Goal: Share content: Share content

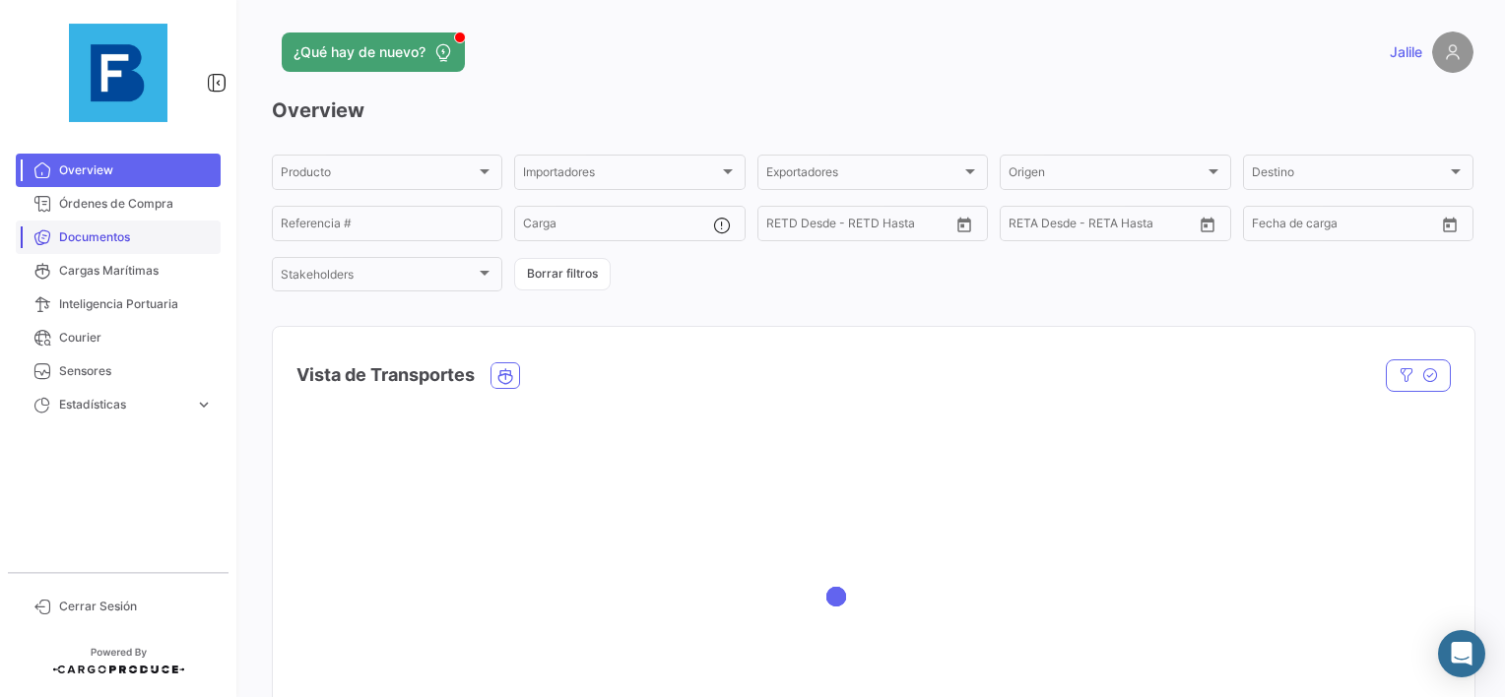
click at [125, 236] on span "Documentos" at bounding box center [136, 237] width 154 height 18
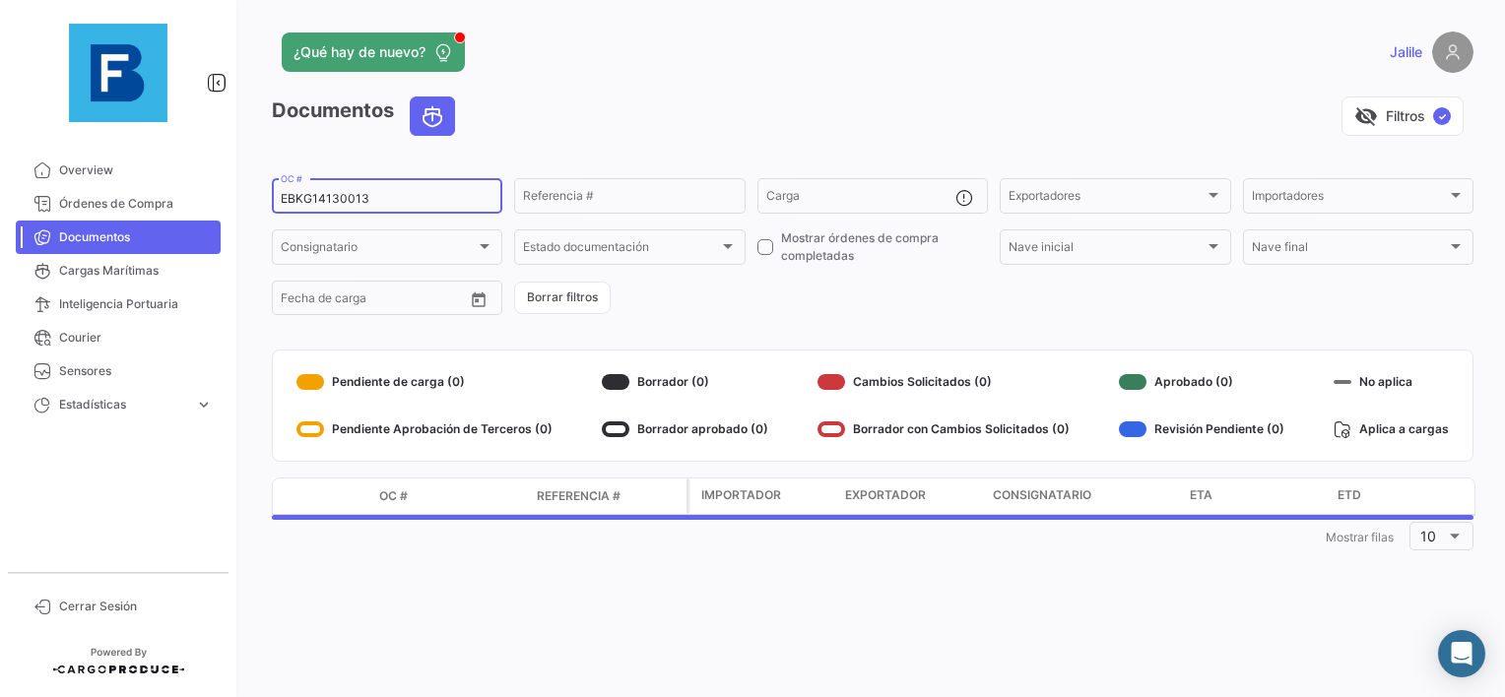
click at [355, 198] on input "EBKG14130013" at bounding box center [387, 199] width 213 height 14
paste input "259175869"
type input "259175869"
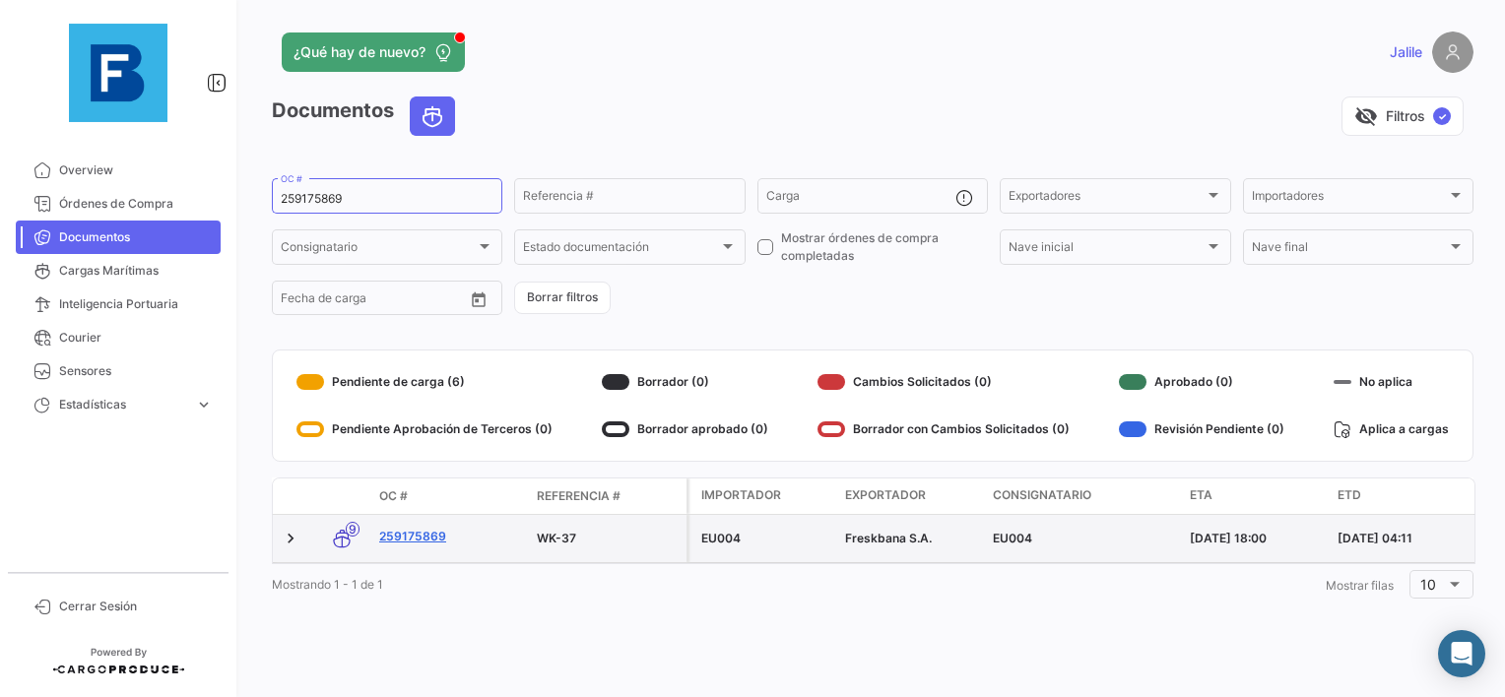
click at [422, 540] on link "259175869" at bounding box center [450, 537] width 142 height 18
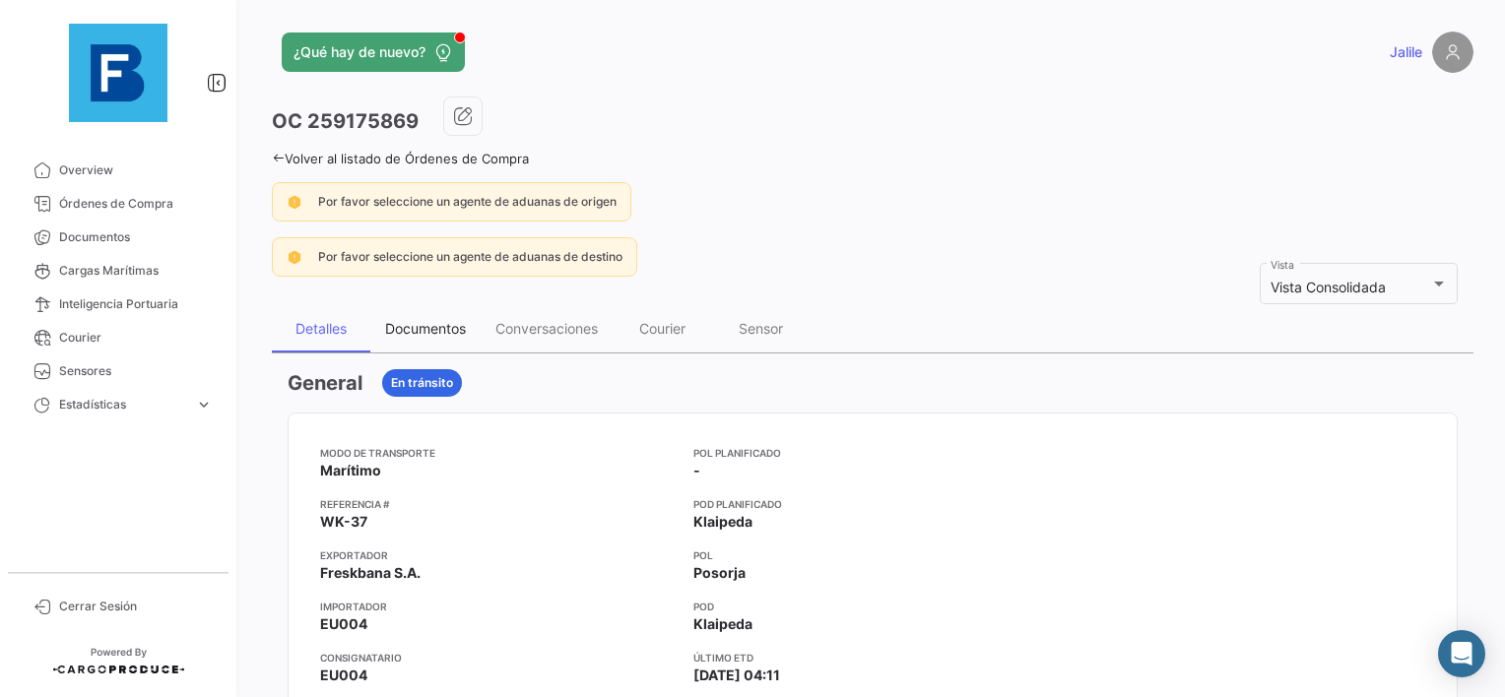
click at [421, 335] on div "Documentos" at bounding box center [425, 328] width 81 height 17
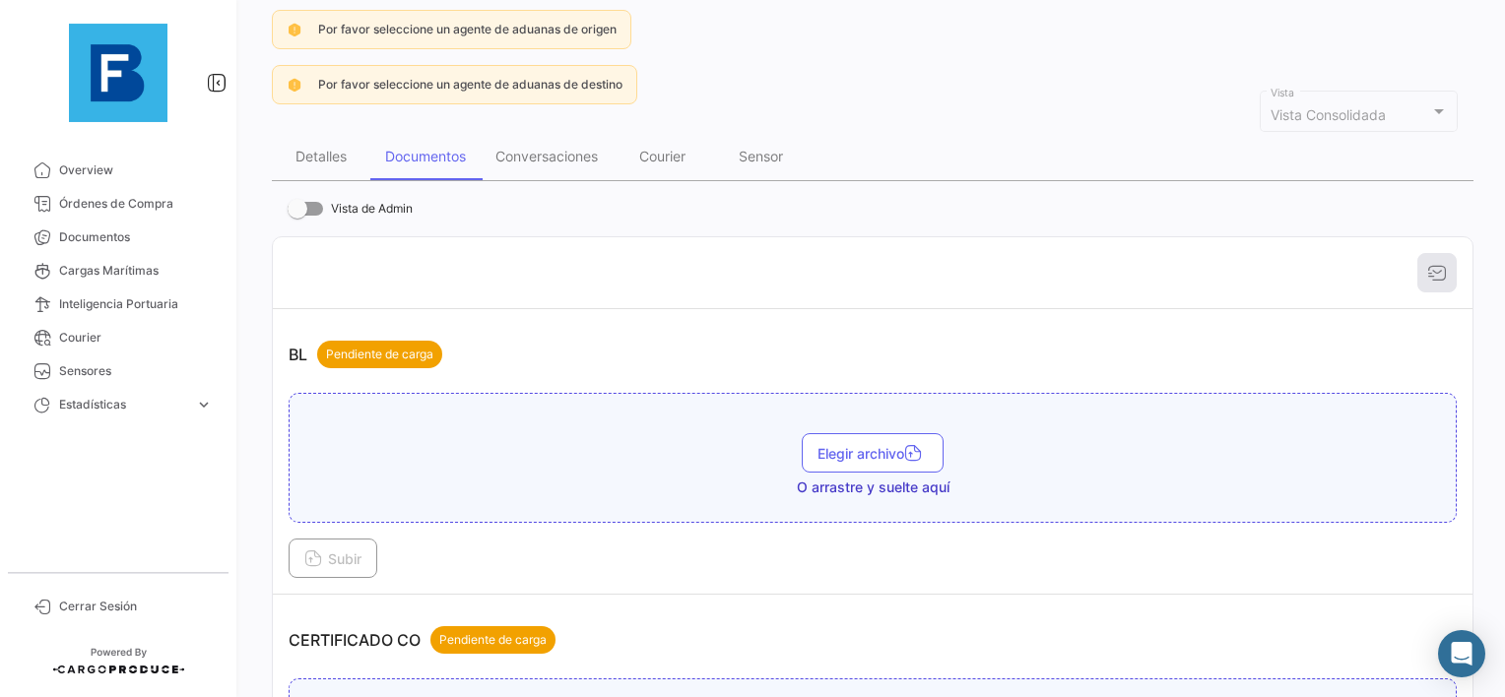
scroll to position [197, 0]
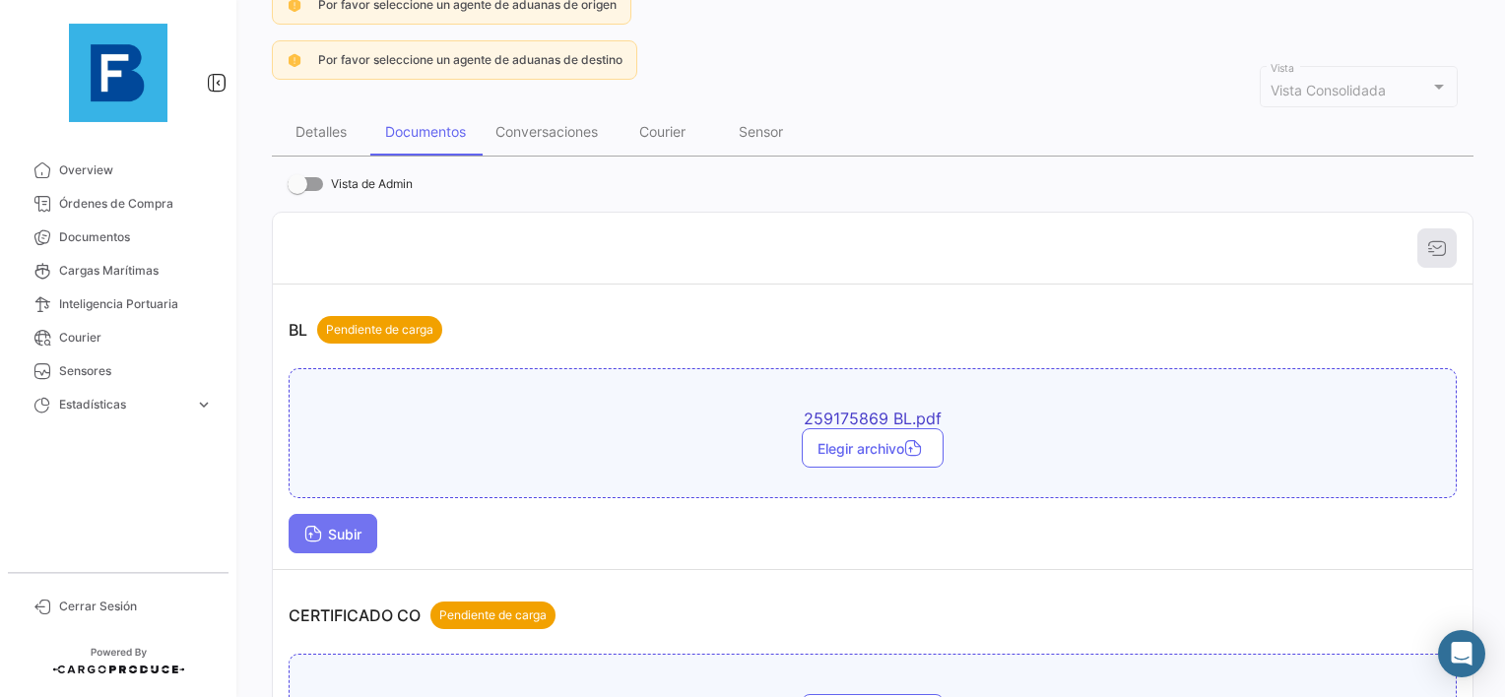
click at [311, 514] on button "Subir" at bounding box center [333, 533] width 89 height 39
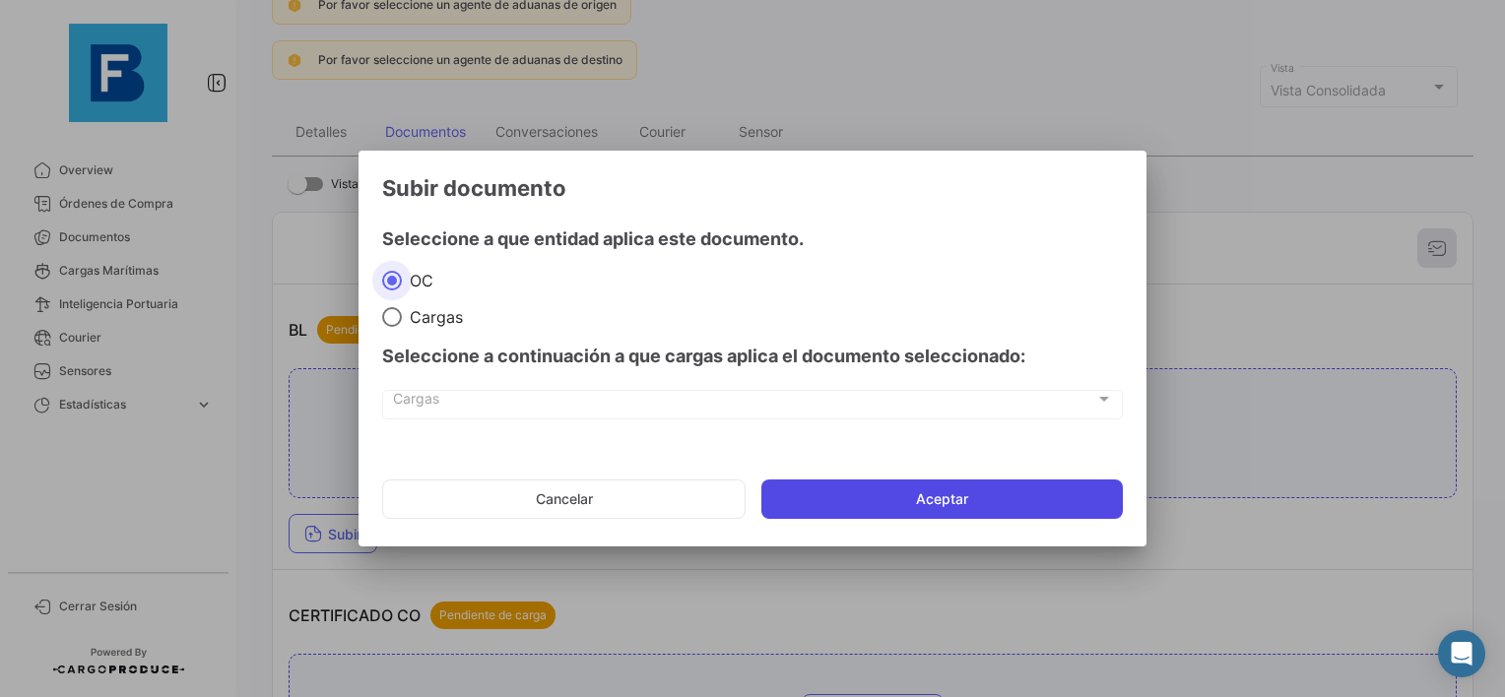
click at [993, 492] on button "Aceptar" at bounding box center [941, 499] width 361 height 39
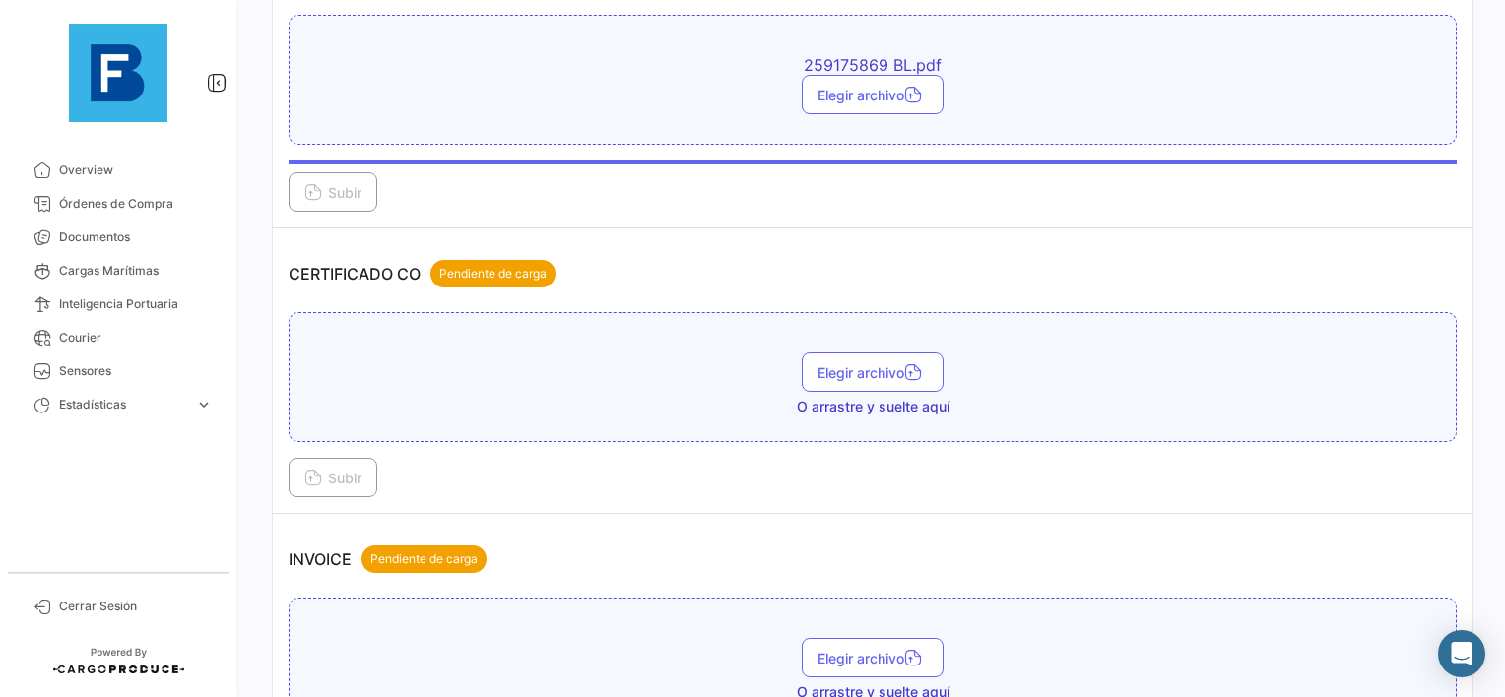
scroll to position [591, 0]
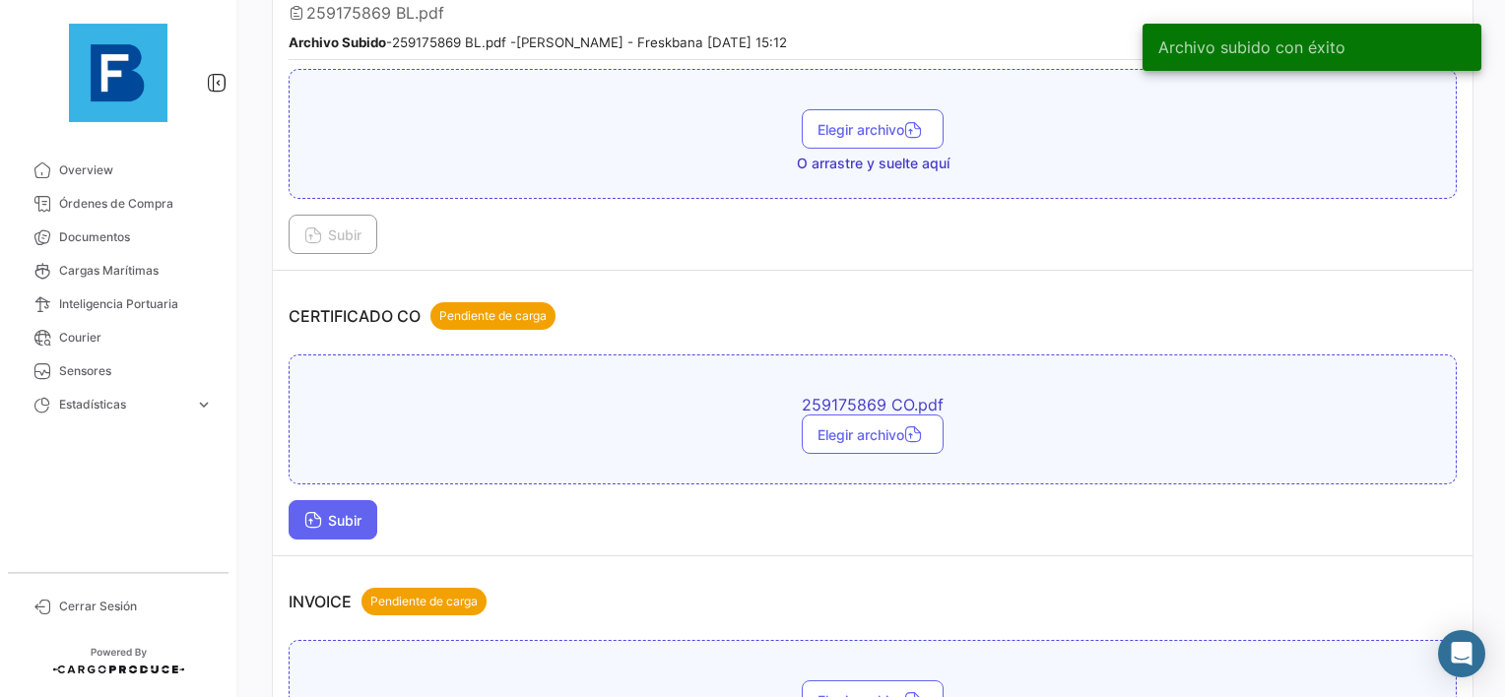
click at [323, 514] on span "Subir" at bounding box center [332, 520] width 57 height 17
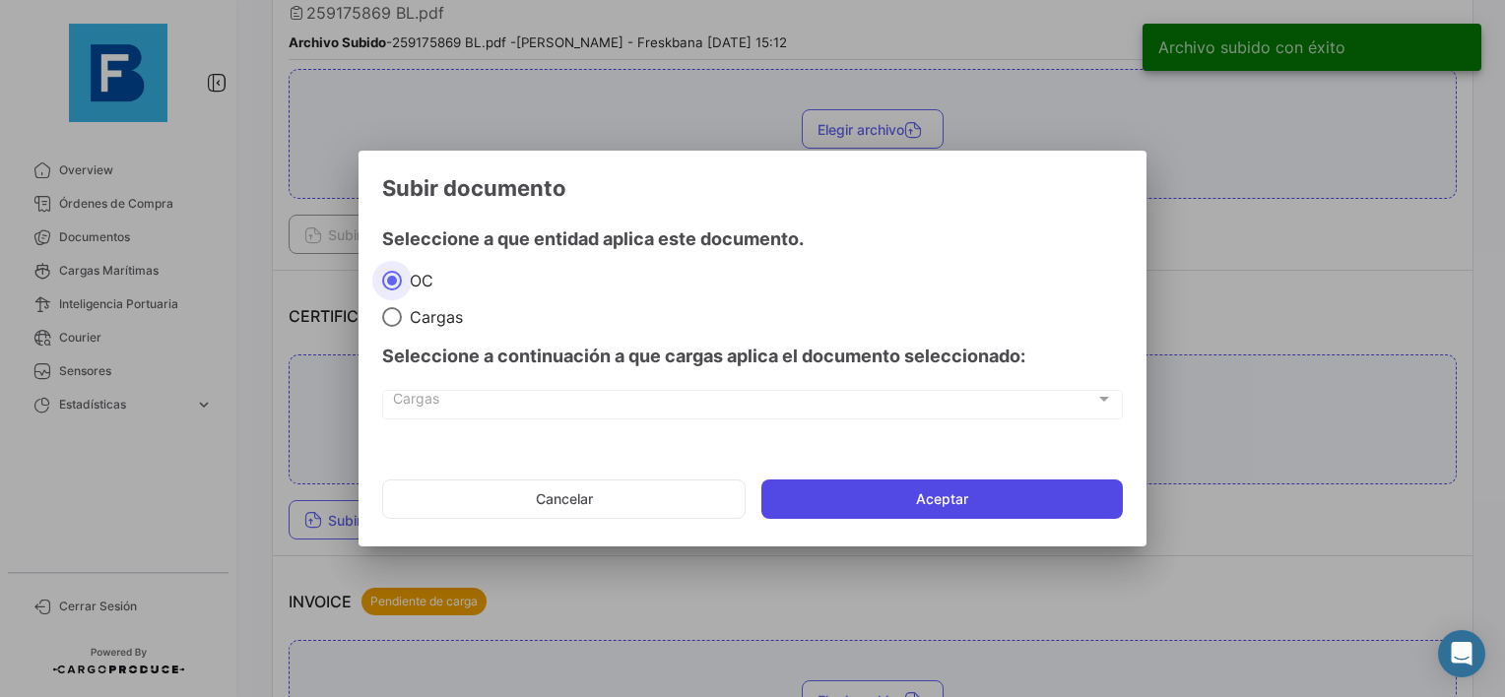
click at [857, 500] on button "Aceptar" at bounding box center [941, 499] width 361 height 39
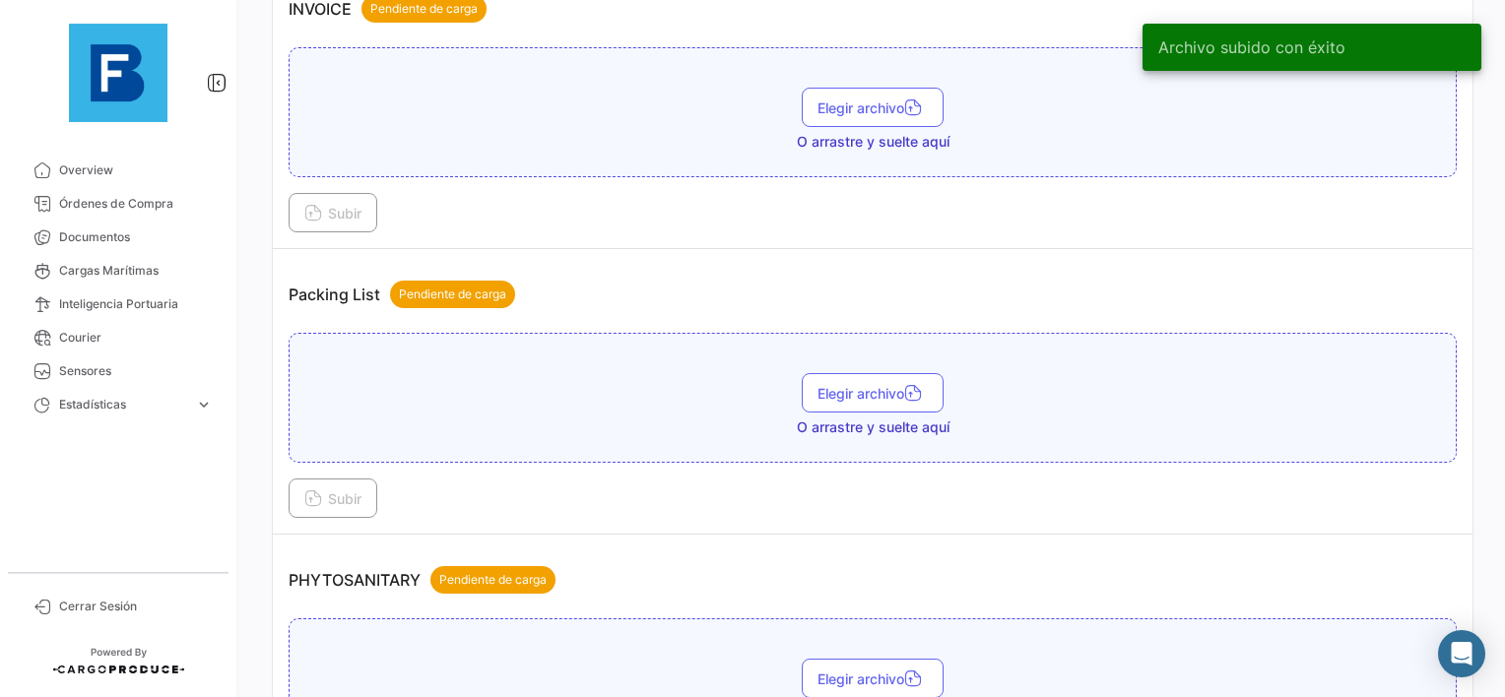
scroll to position [1280, 0]
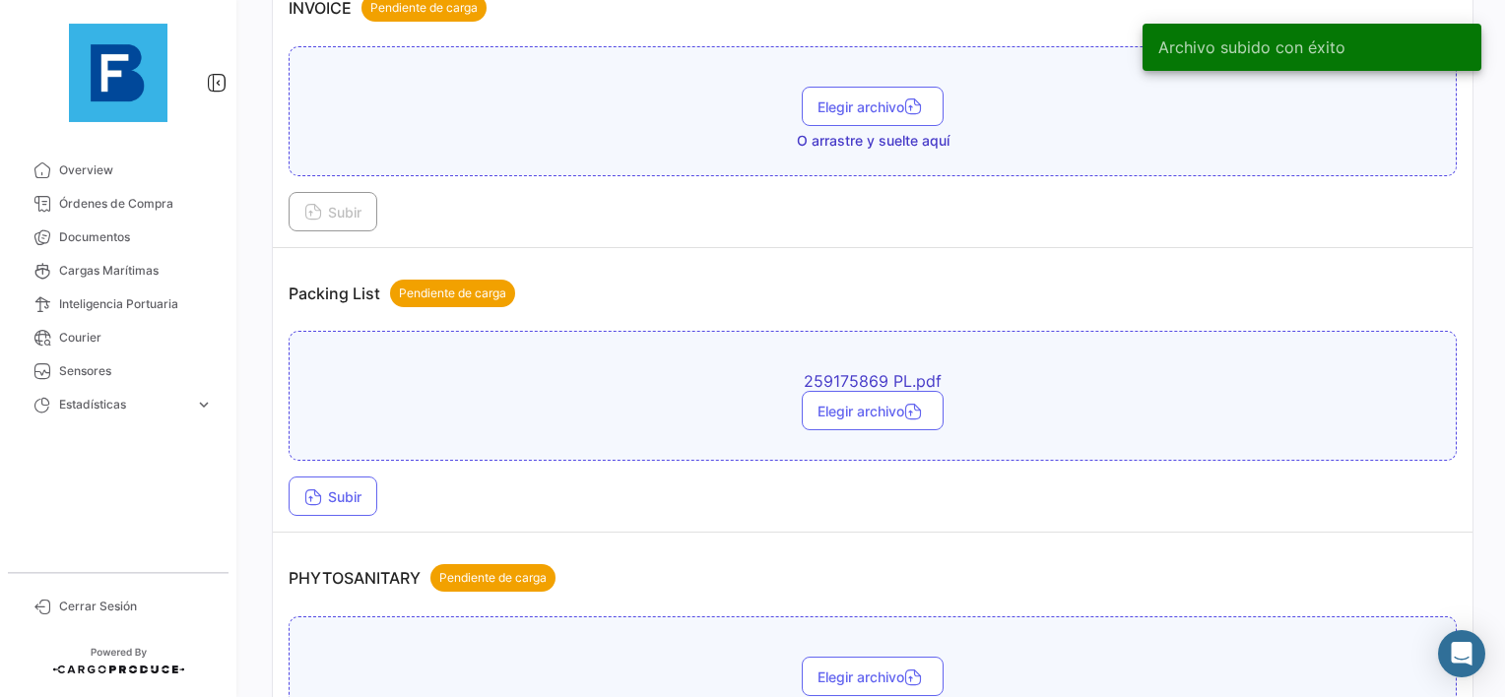
click at [395, 497] on div "Subir" at bounding box center [873, 496] width 1168 height 39
click at [342, 496] on button "Subir" at bounding box center [333, 496] width 89 height 39
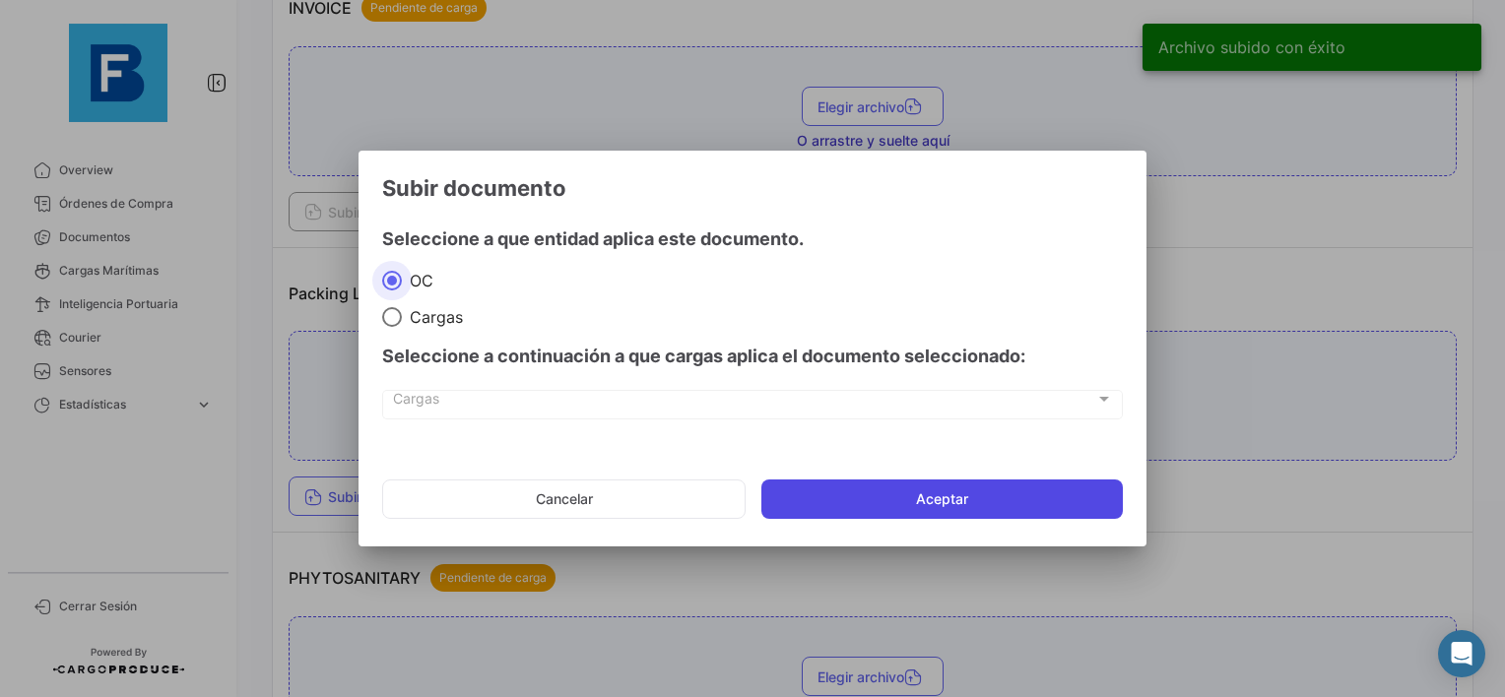
click at [827, 496] on button "Aceptar" at bounding box center [941, 499] width 361 height 39
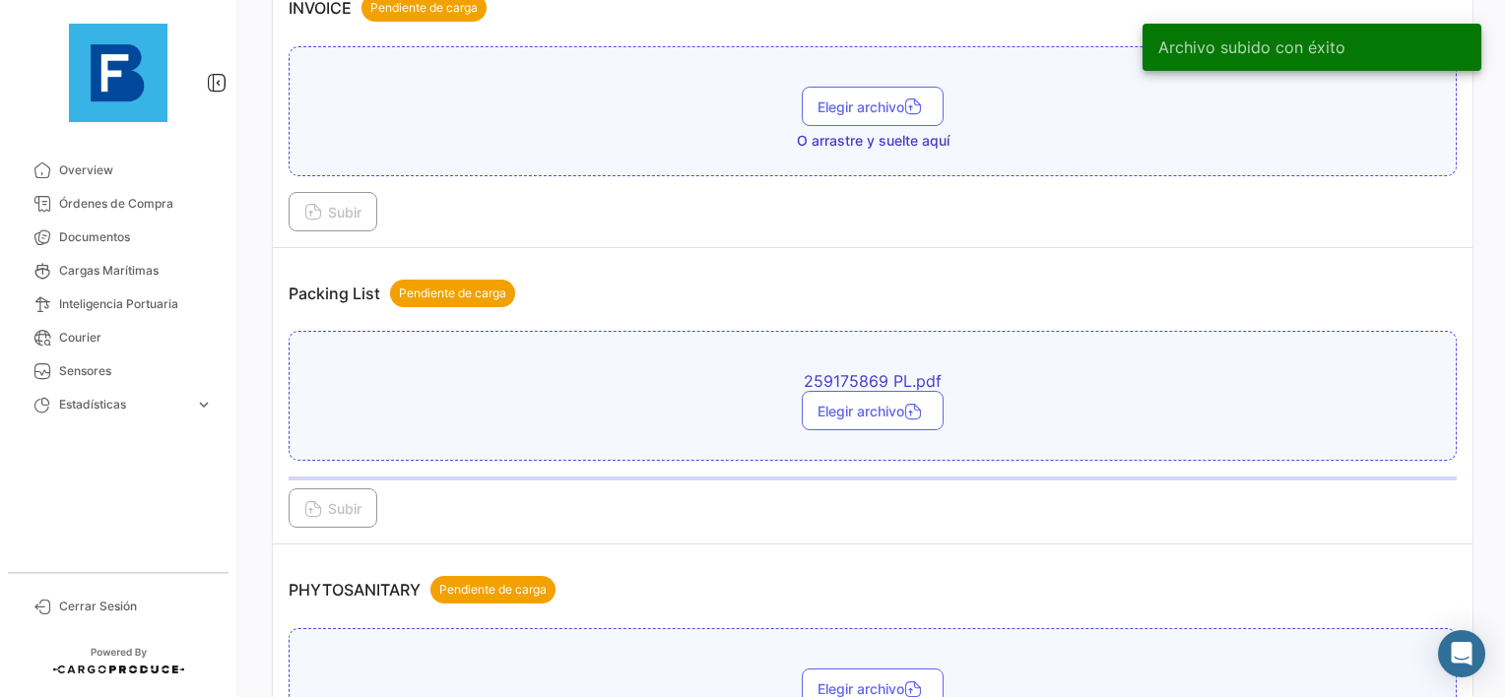
scroll to position [1576, 0]
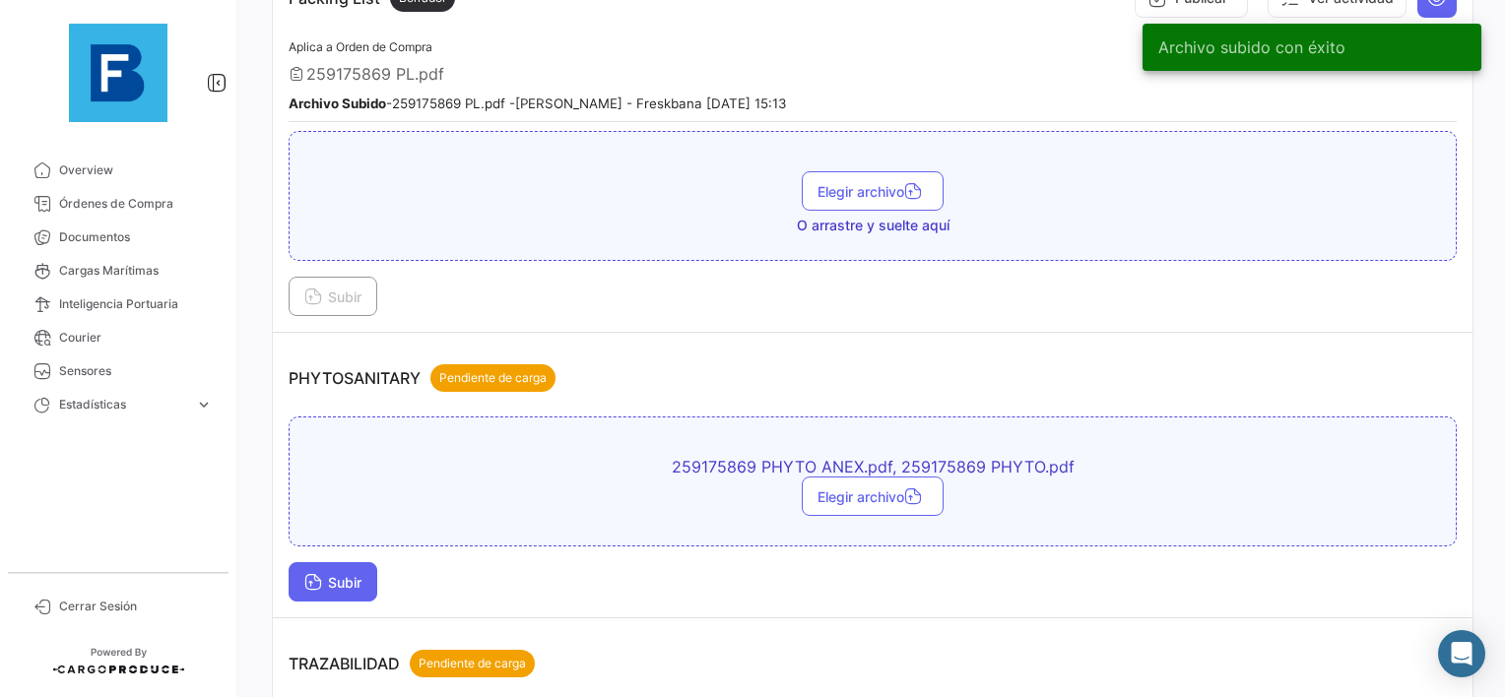
click at [299, 562] on button "Subir" at bounding box center [333, 581] width 89 height 39
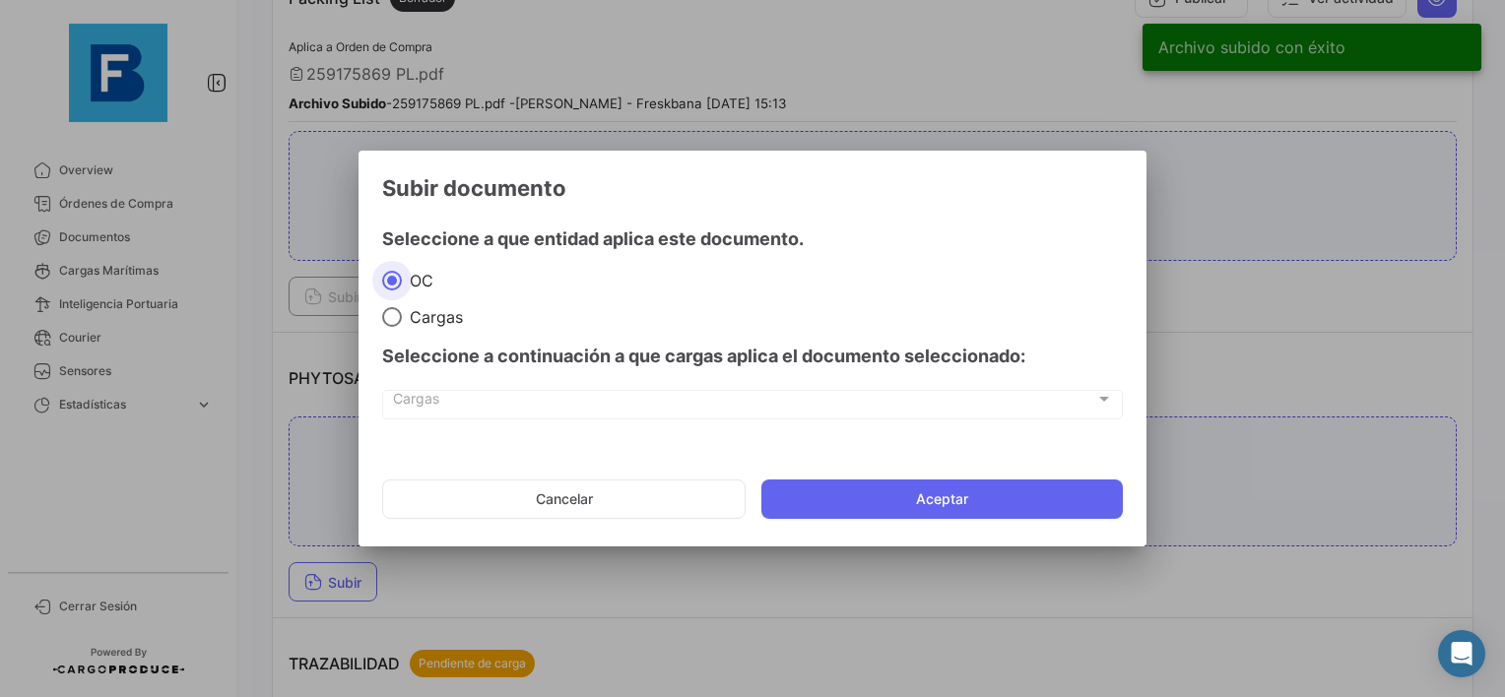
click at [894, 466] on mat-dialog-actions "Cancelar Aceptar" at bounding box center [752, 499] width 741 height 67
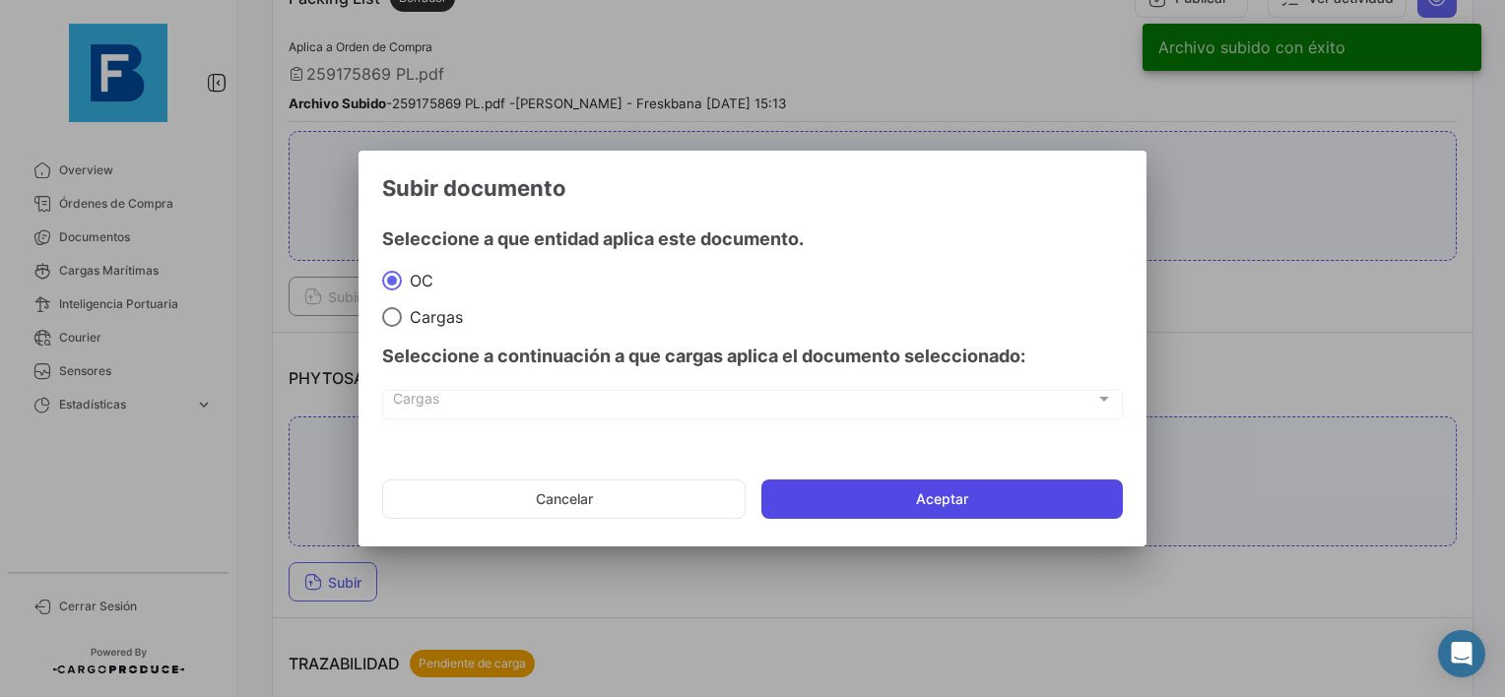
click at [868, 494] on button "Aceptar" at bounding box center [941, 499] width 361 height 39
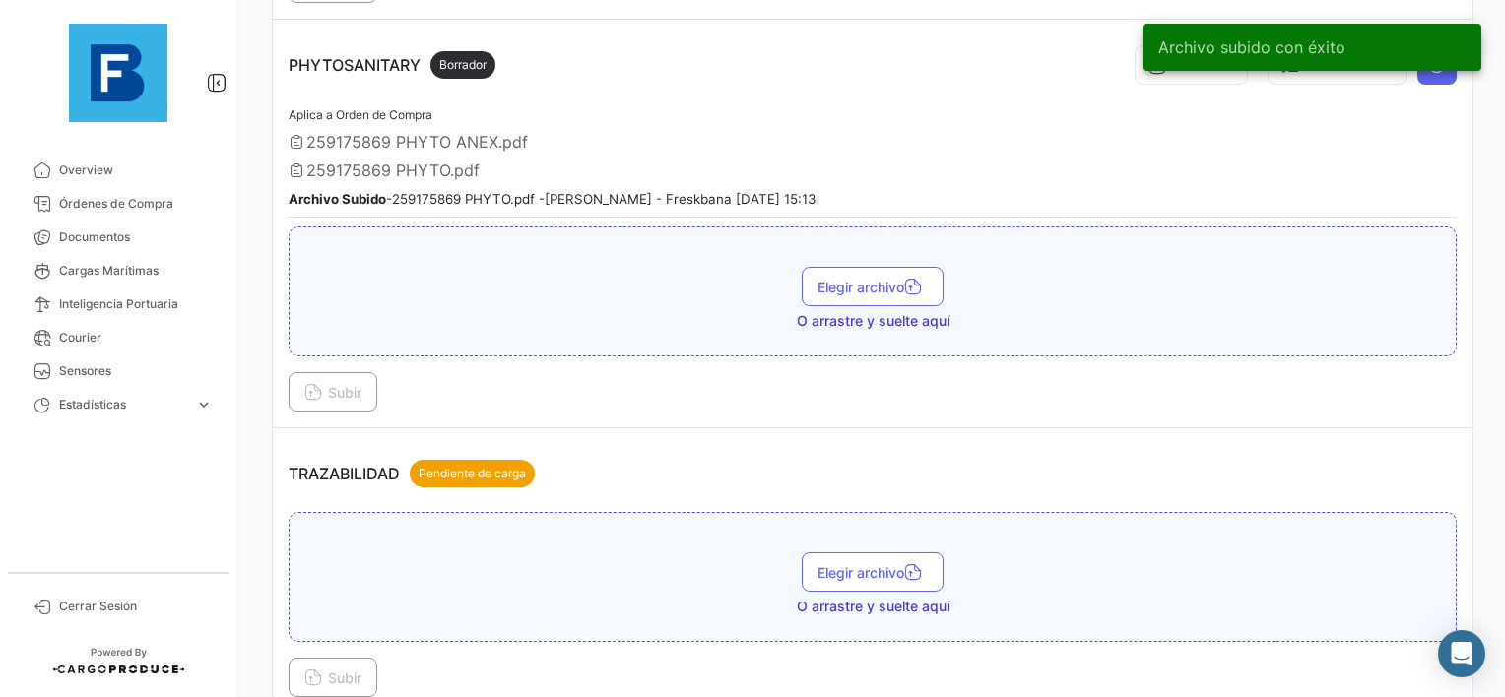
scroll to position [1889, 0]
click at [351, 658] on button "Subir" at bounding box center [333, 677] width 89 height 39
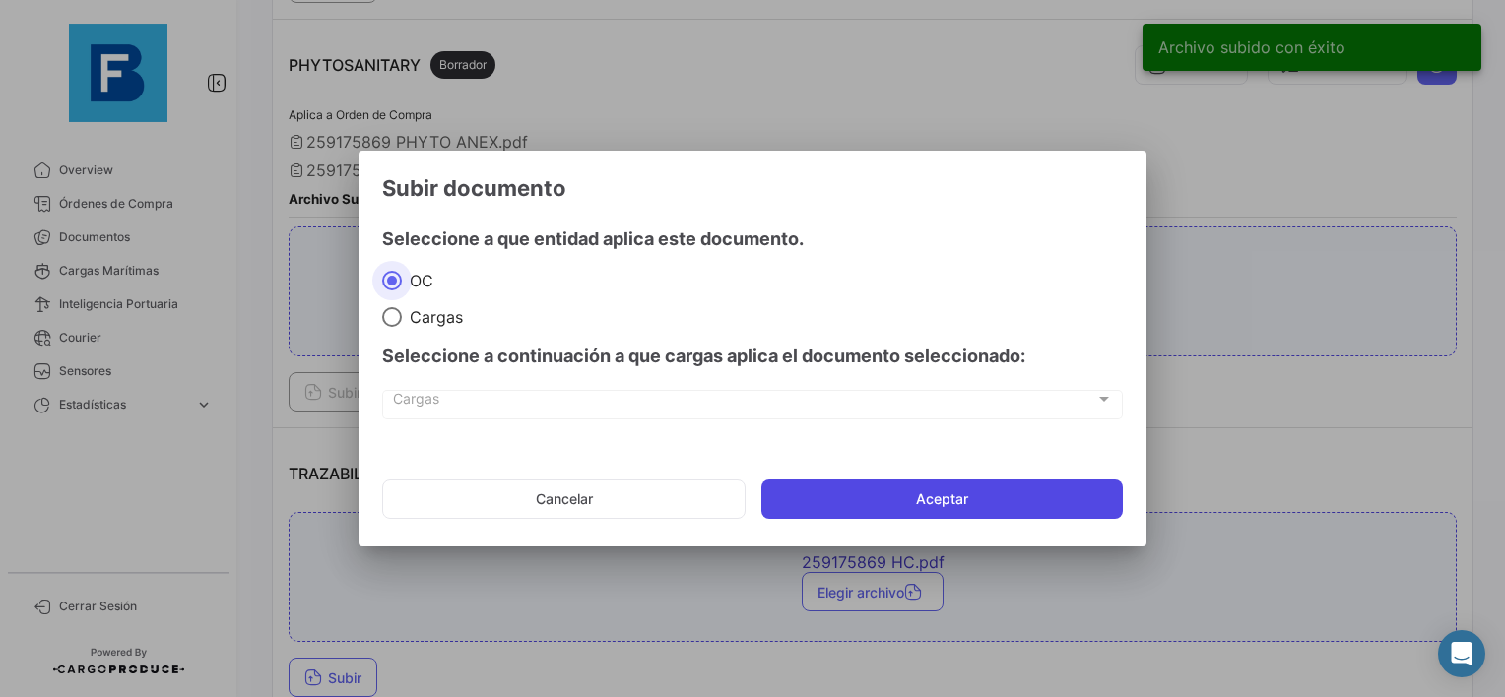
click at [930, 498] on button "Aceptar" at bounding box center [941, 499] width 361 height 39
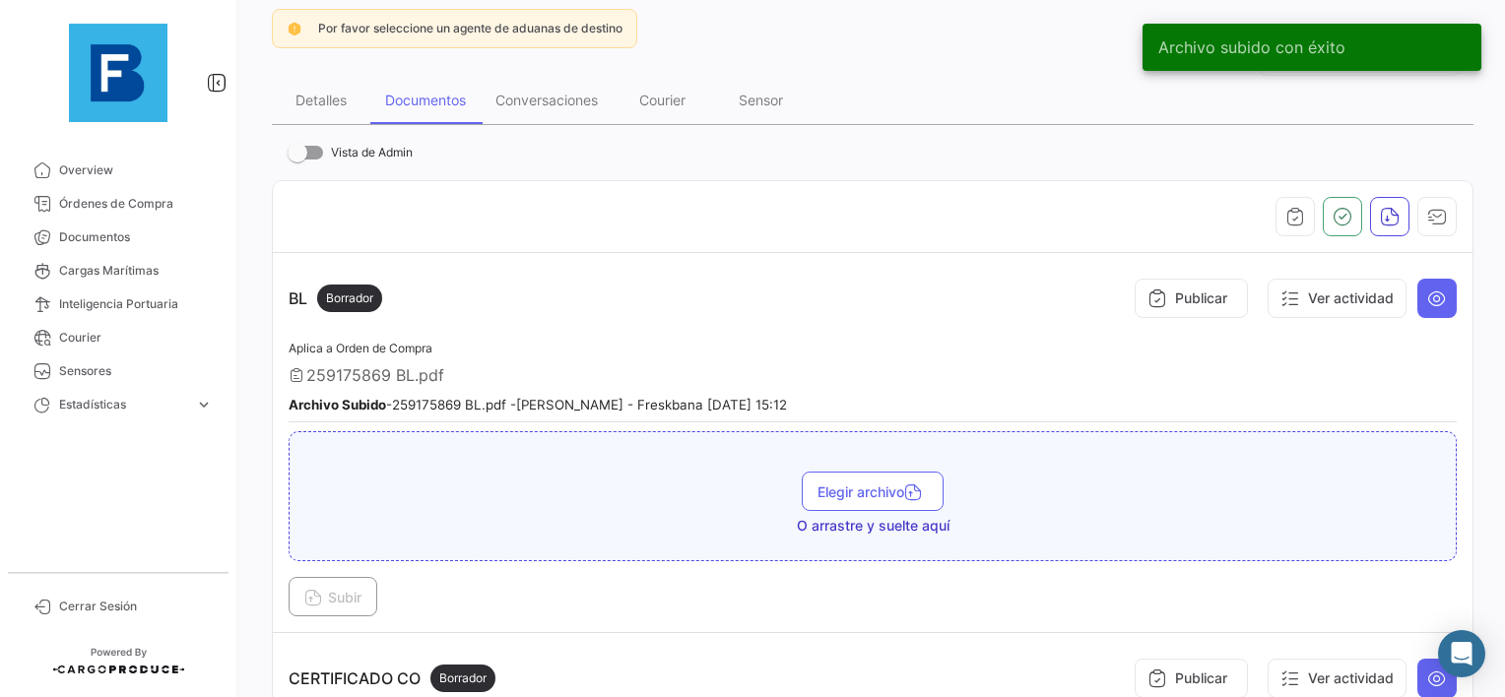
scroll to position [0, 0]
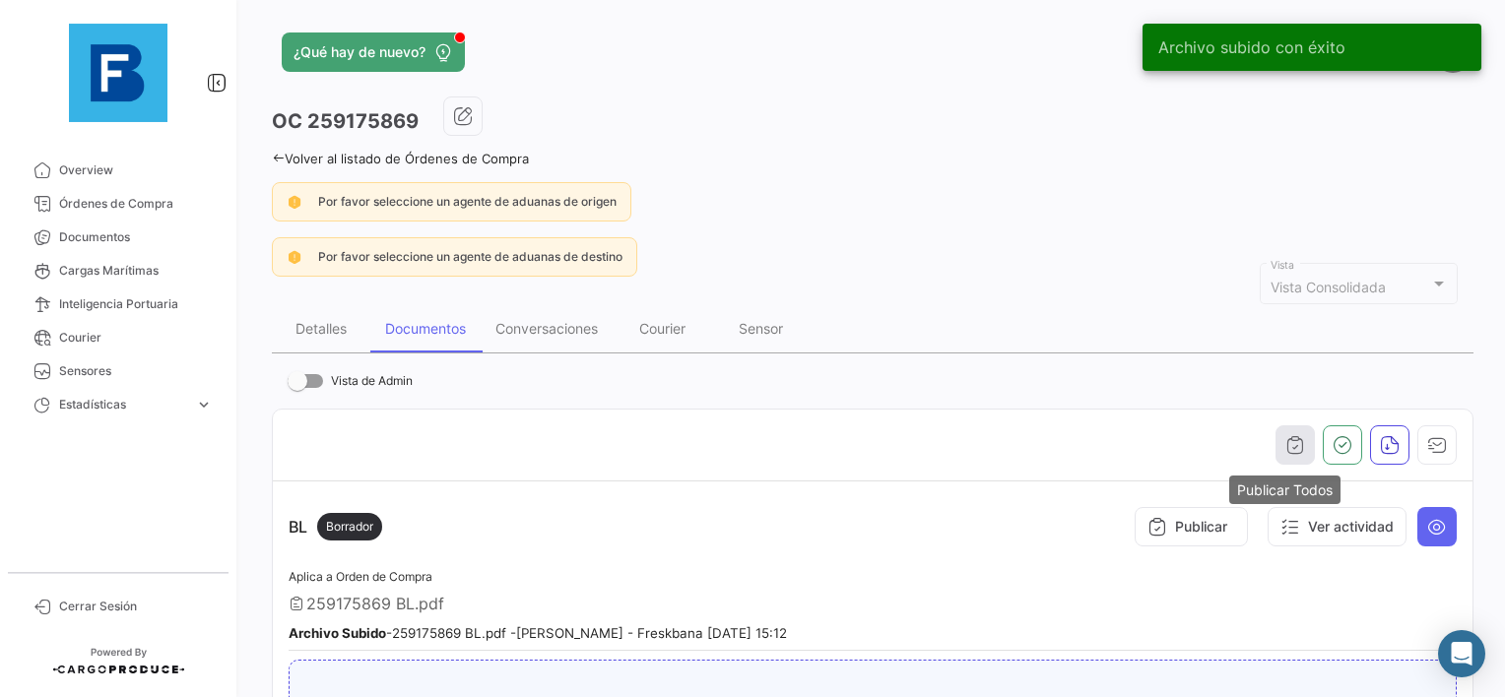
click at [1275, 443] on button "button" at bounding box center [1294, 444] width 39 height 39
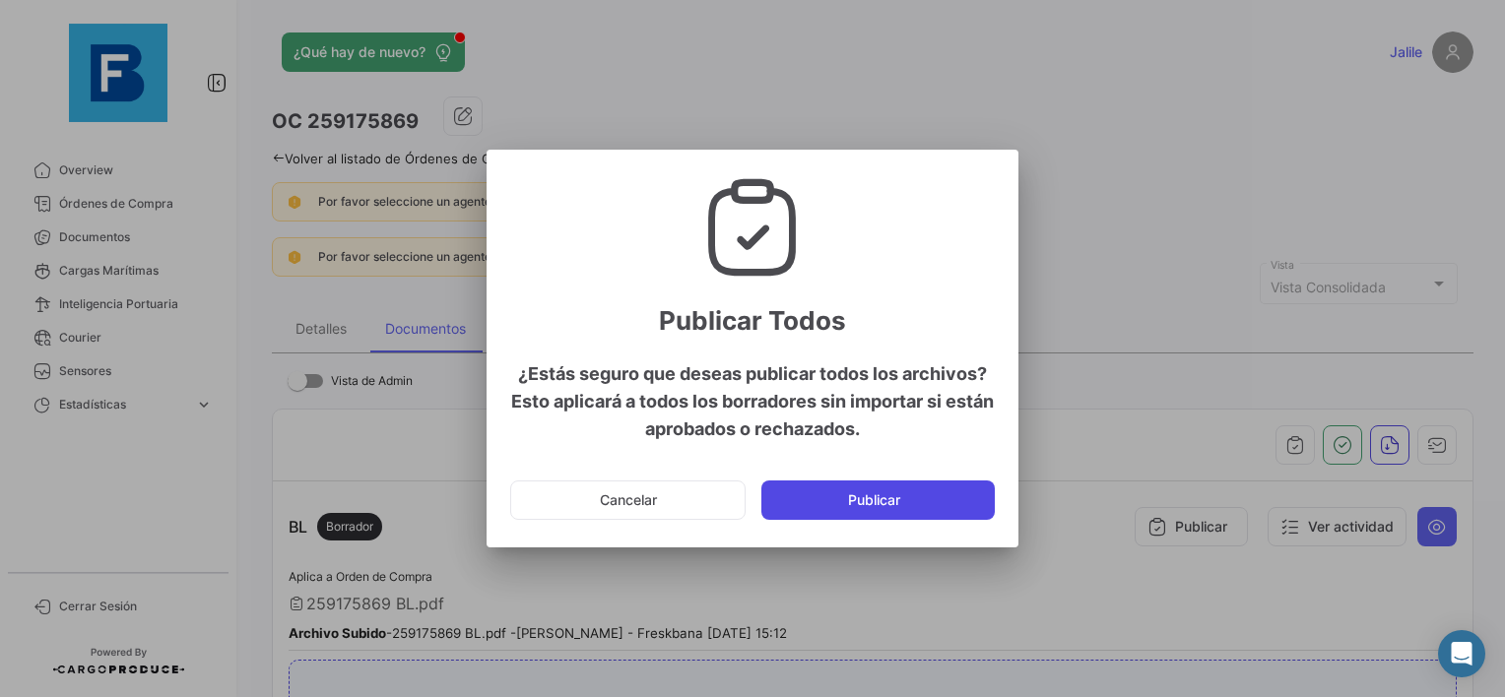
click at [843, 494] on button "Publicar" at bounding box center [877, 500] width 233 height 39
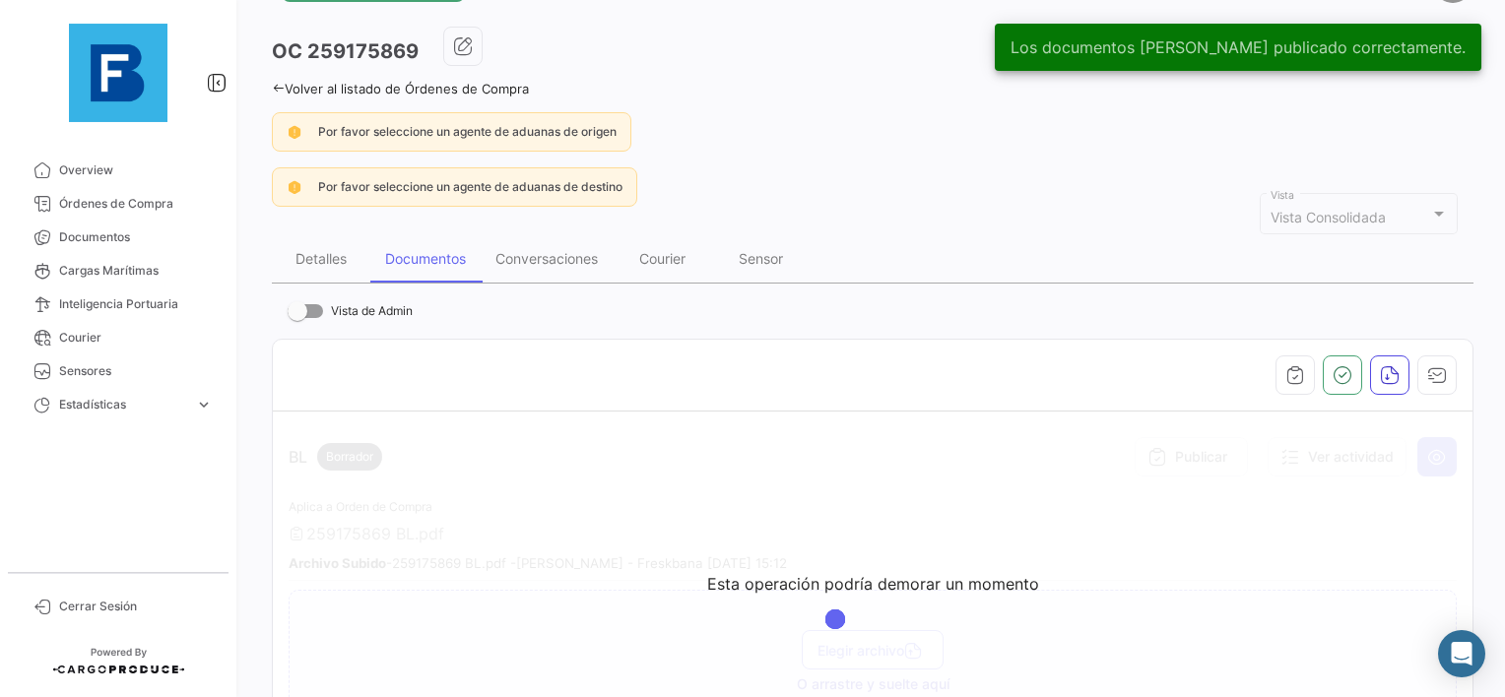
scroll to position [98, 0]
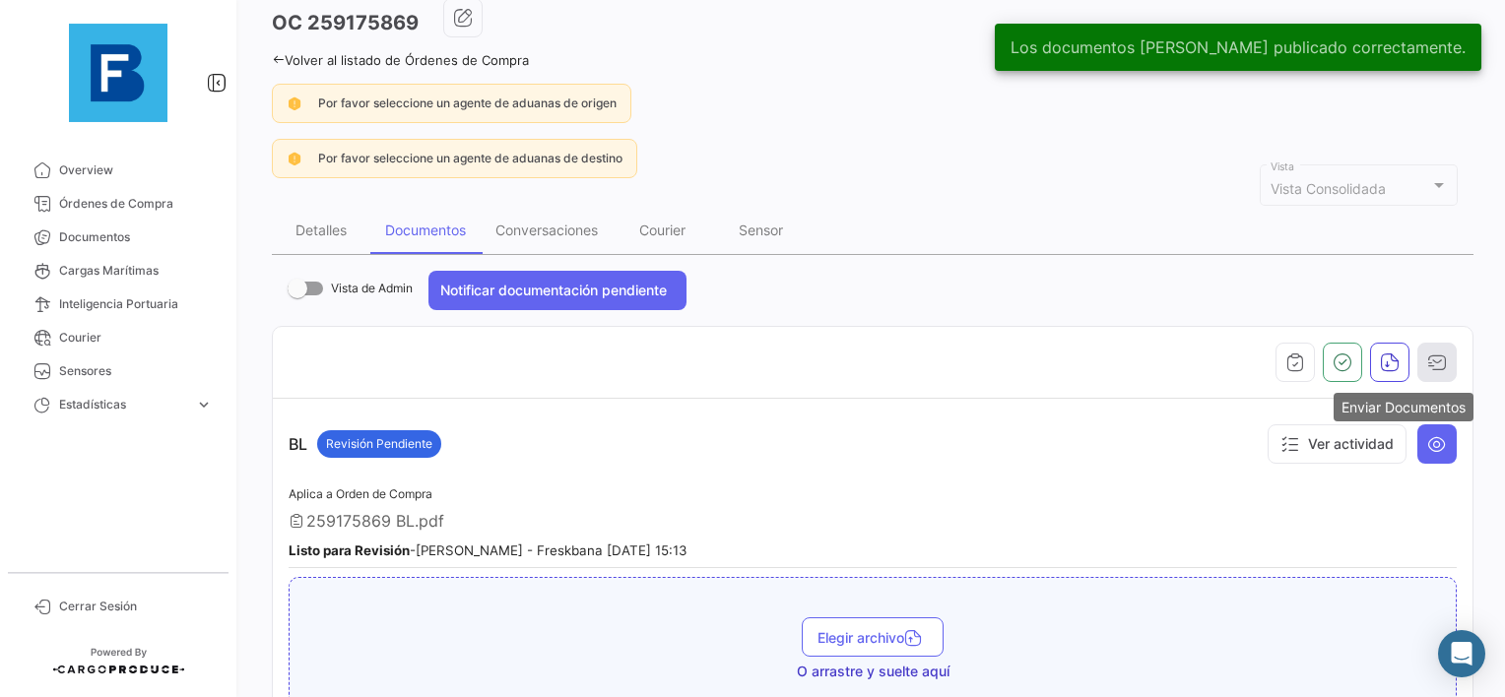
click at [1429, 355] on icon "button" at bounding box center [1437, 363] width 20 height 20
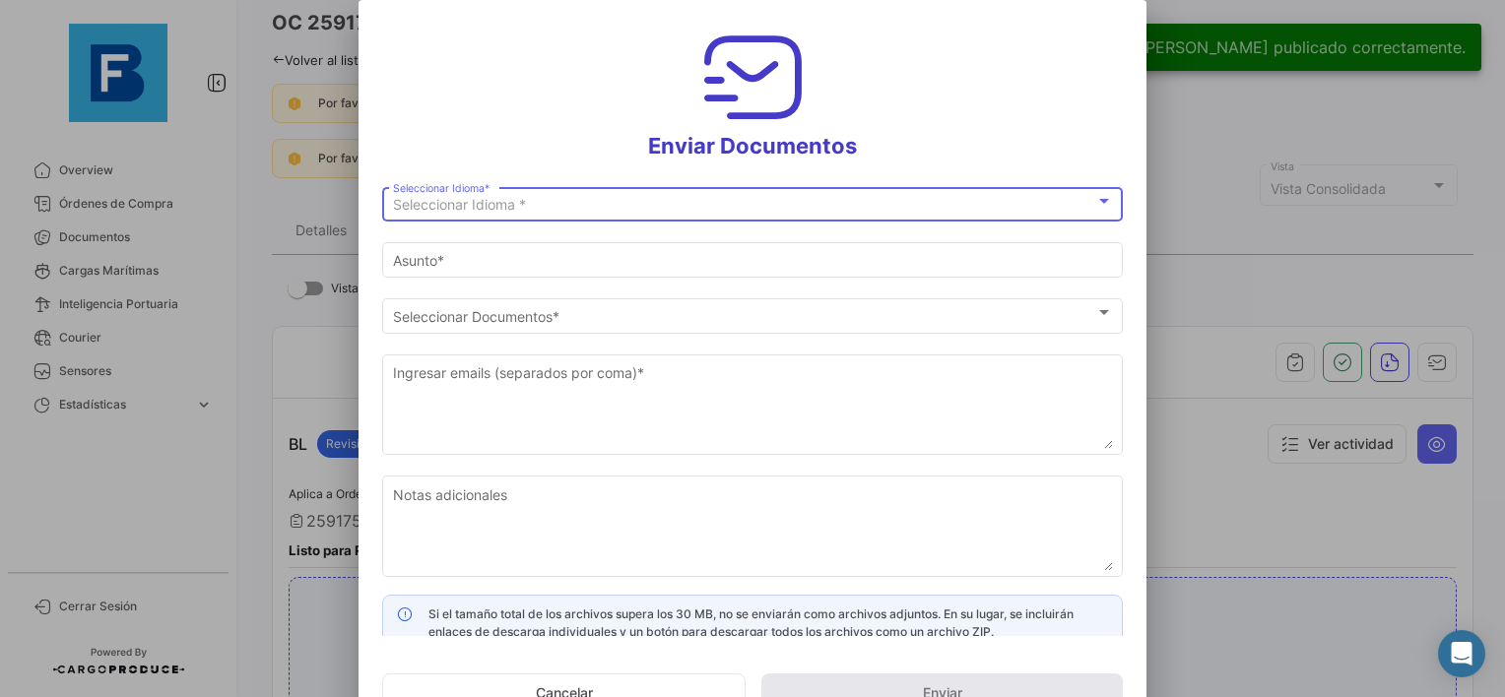
click at [651, 222] on div "Seleccionar Idioma * Seleccionar Idioma *" at bounding box center [752, 211] width 741 height 49
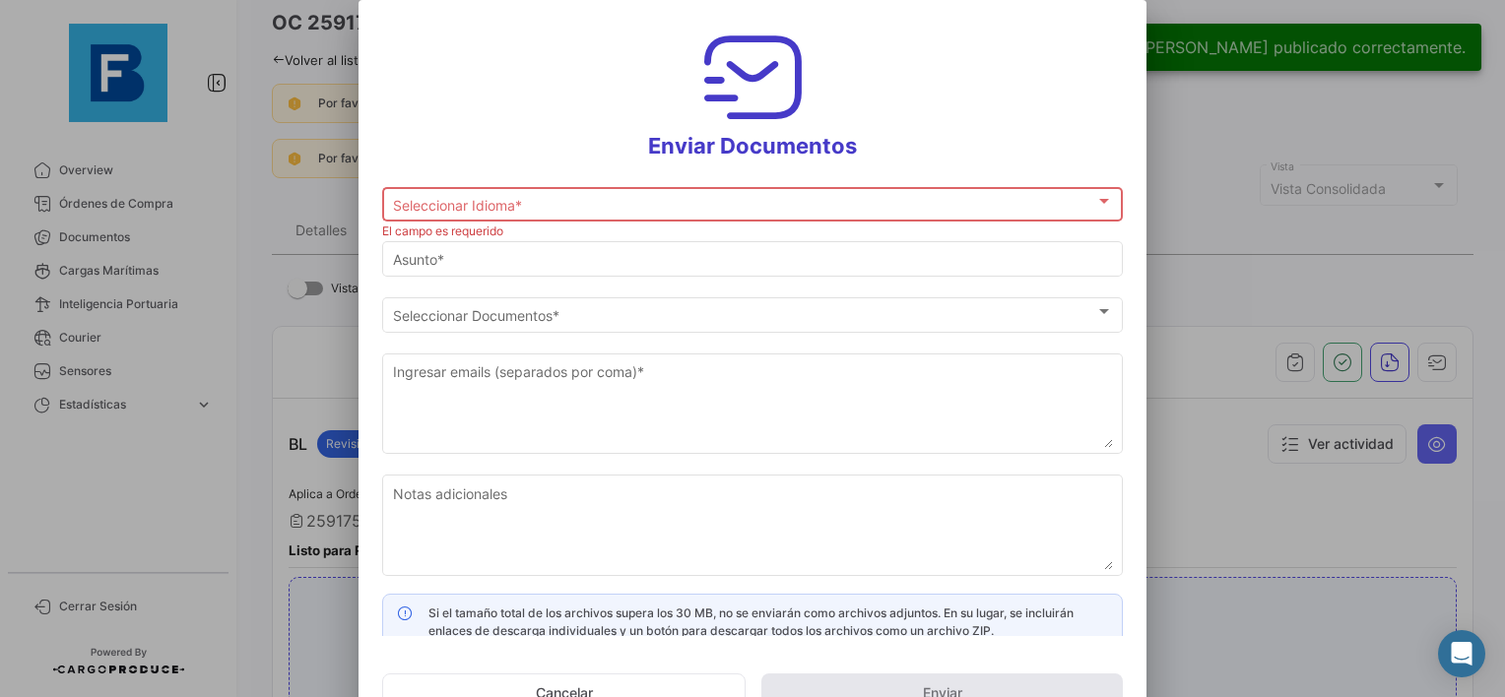
click at [661, 202] on div "Seleccionar Idioma *" at bounding box center [744, 205] width 702 height 17
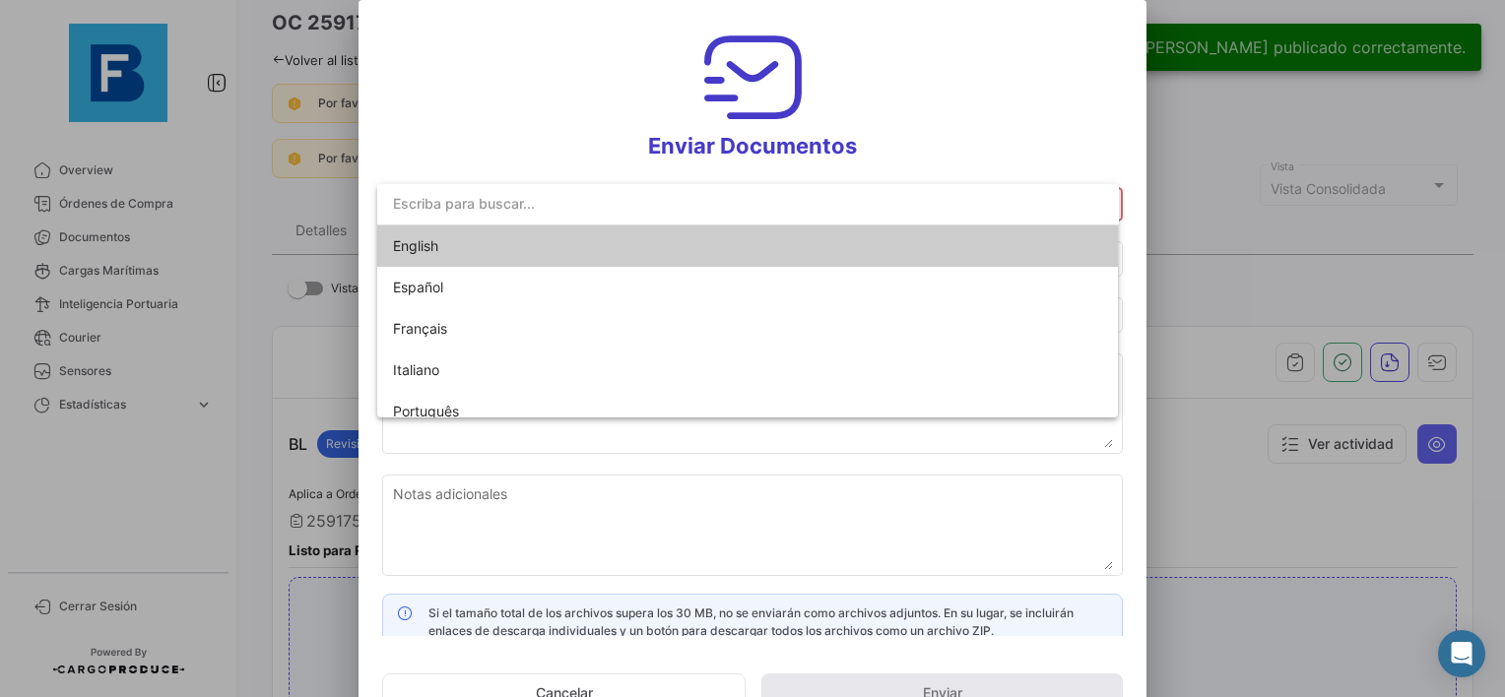
click at [490, 238] on span "English" at bounding box center [531, 246] width 276 height 41
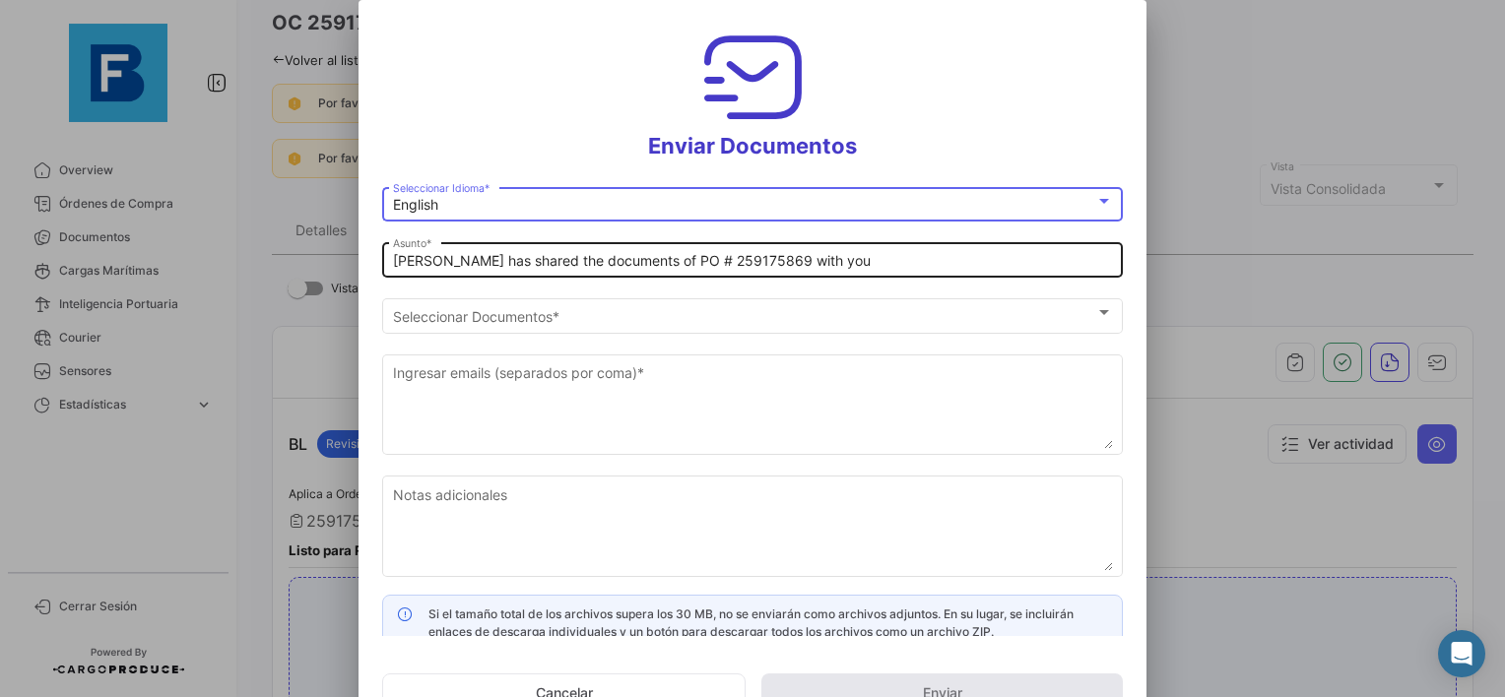
click at [394, 262] on input "Jalile has shared the documents of PO # 259175869 with you" at bounding box center [753, 261] width 720 height 17
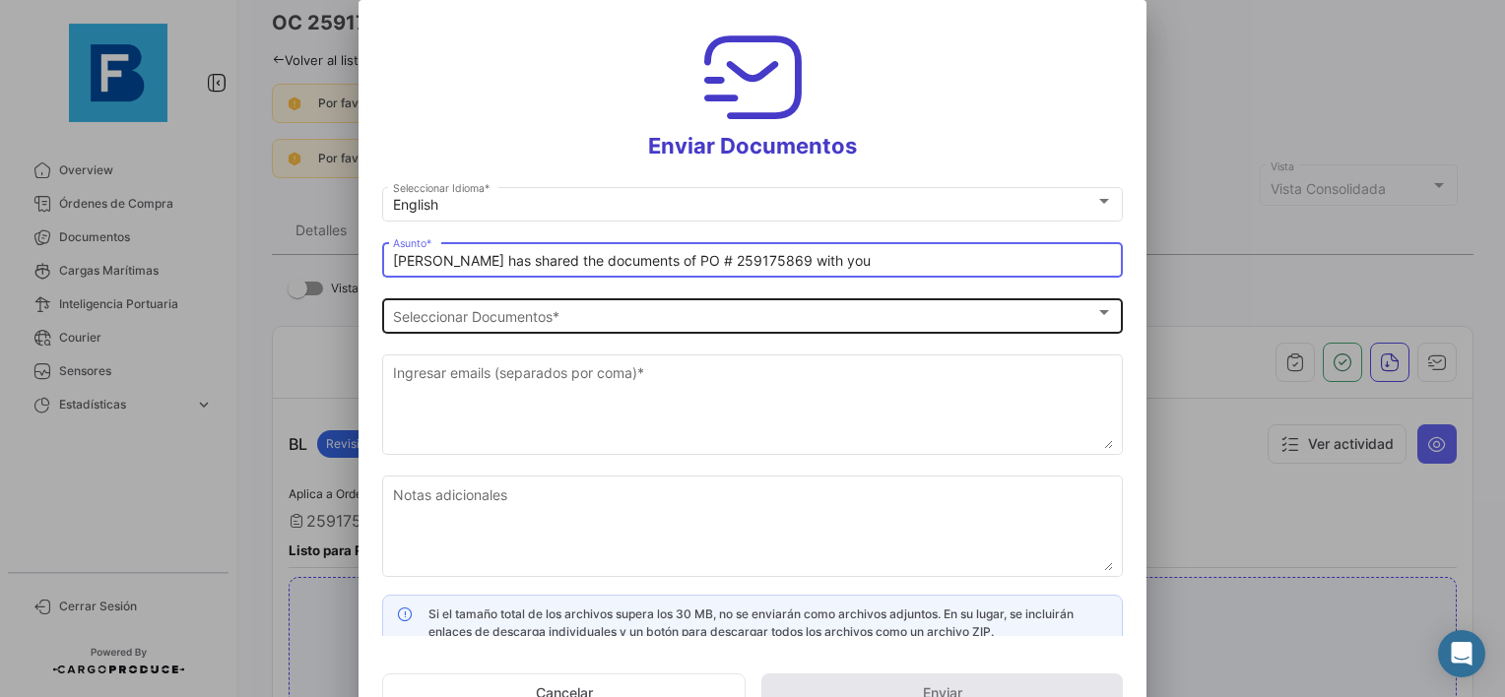
paste input "UAB AUGMA_FRESKBANA_DOCUMENTS WK XX"
type input "UAB AUGMA_FRESKBANA_DOCUMENTS WK 37_ MAERSK// Jalile has shared the documents o…"
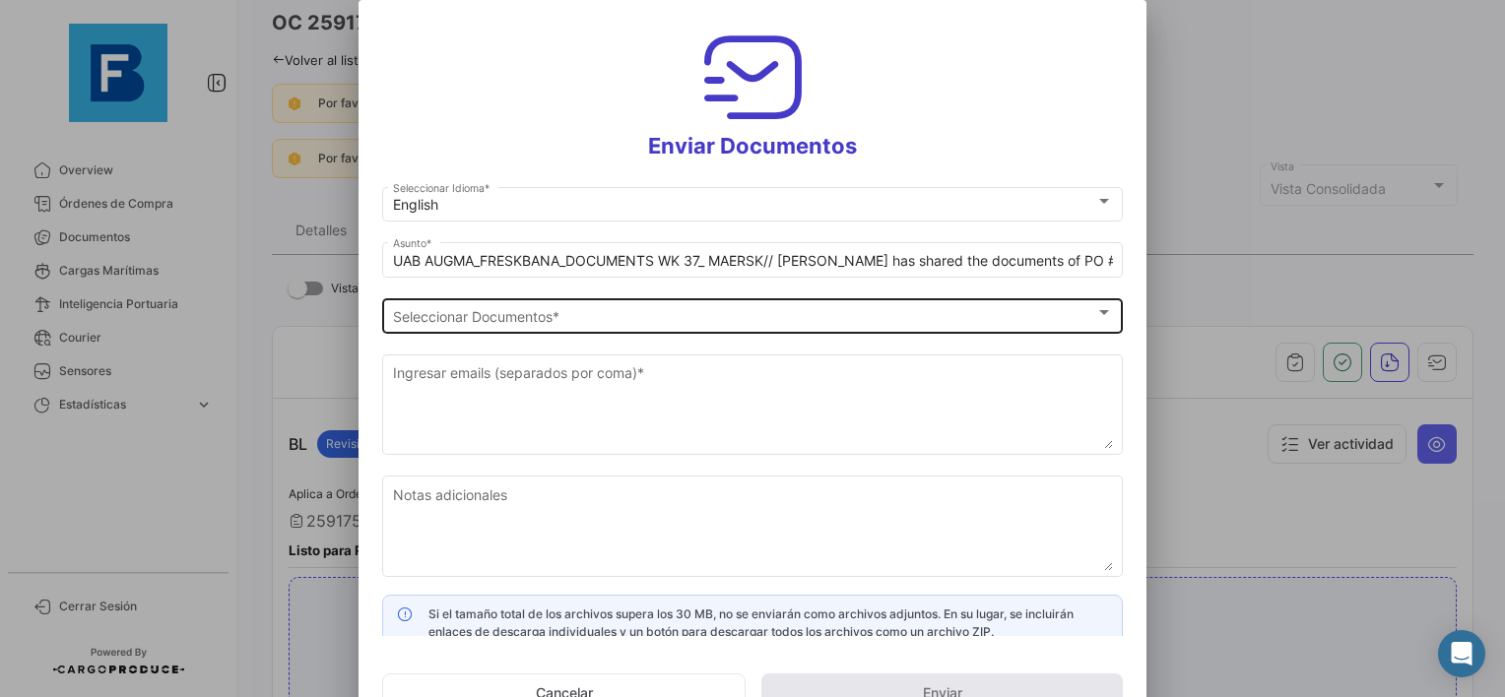
click at [824, 306] on div "Seleccionar Documentos Seleccionar Documentos *" at bounding box center [753, 313] width 720 height 38
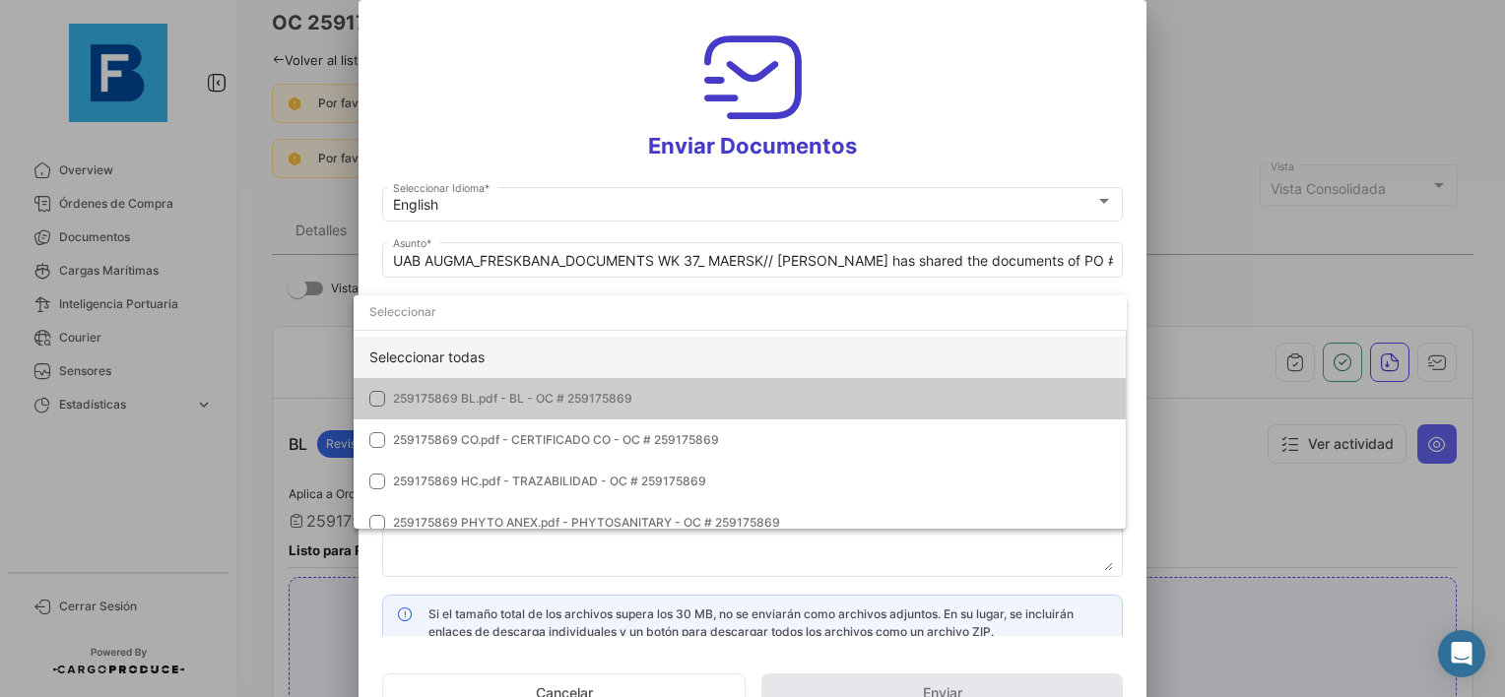
click at [661, 364] on div "Seleccionar todas" at bounding box center [740, 357] width 773 height 41
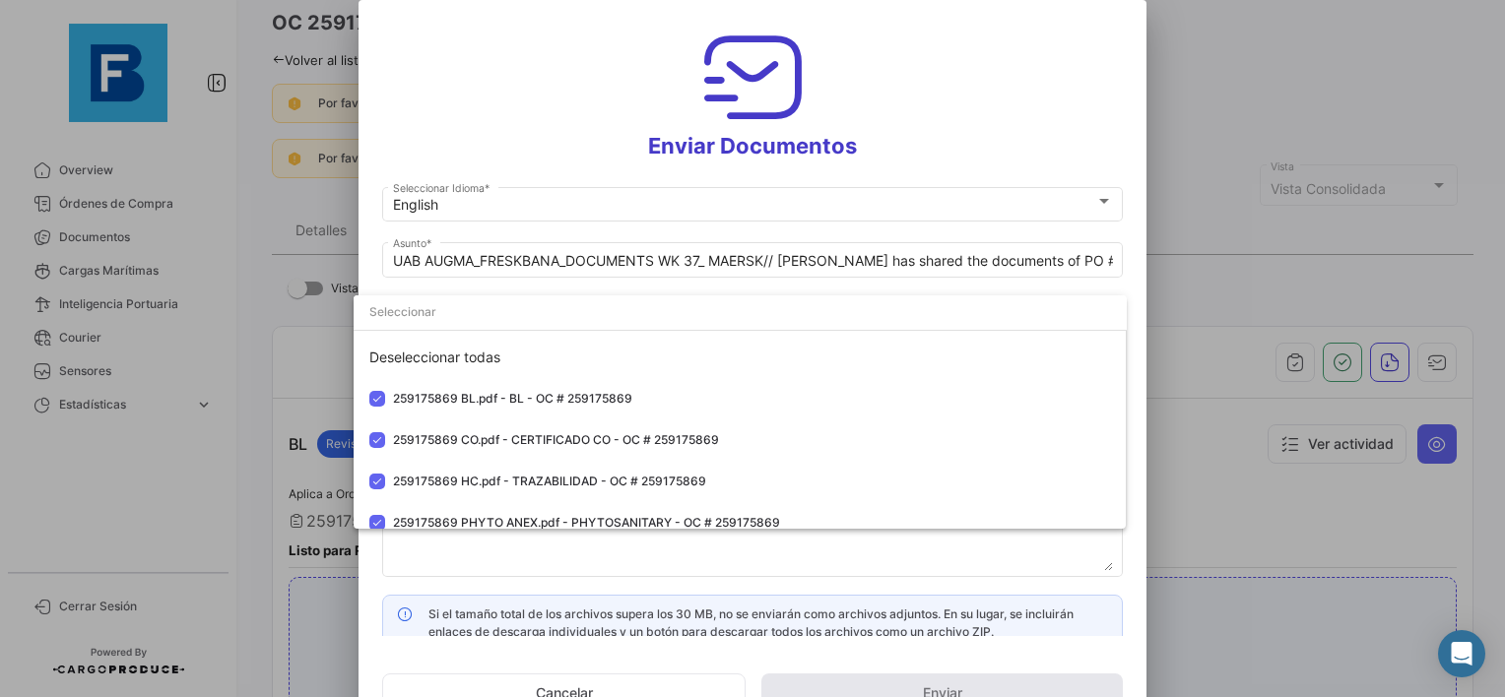
click at [646, 549] on div at bounding box center [752, 348] width 1505 height 697
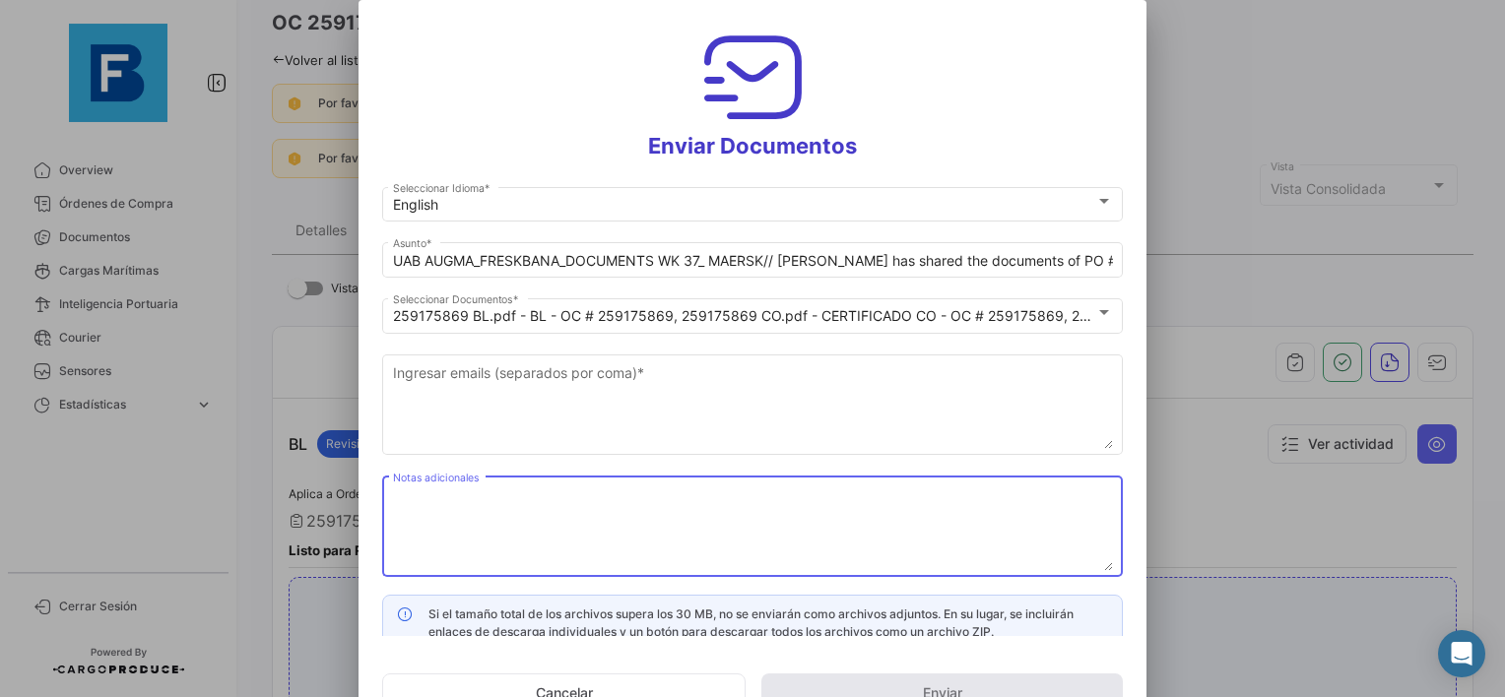
click at [621, 503] on textarea "Notas adicionales" at bounding box center [753, 528] width 720 height 87
paste textarea "UAB AUGMA_FRESKBANA_DOCUMENTS WK XX"
type textarea "UAB AUGMA_FRESKBANA_DOCUMENTS WK 37"
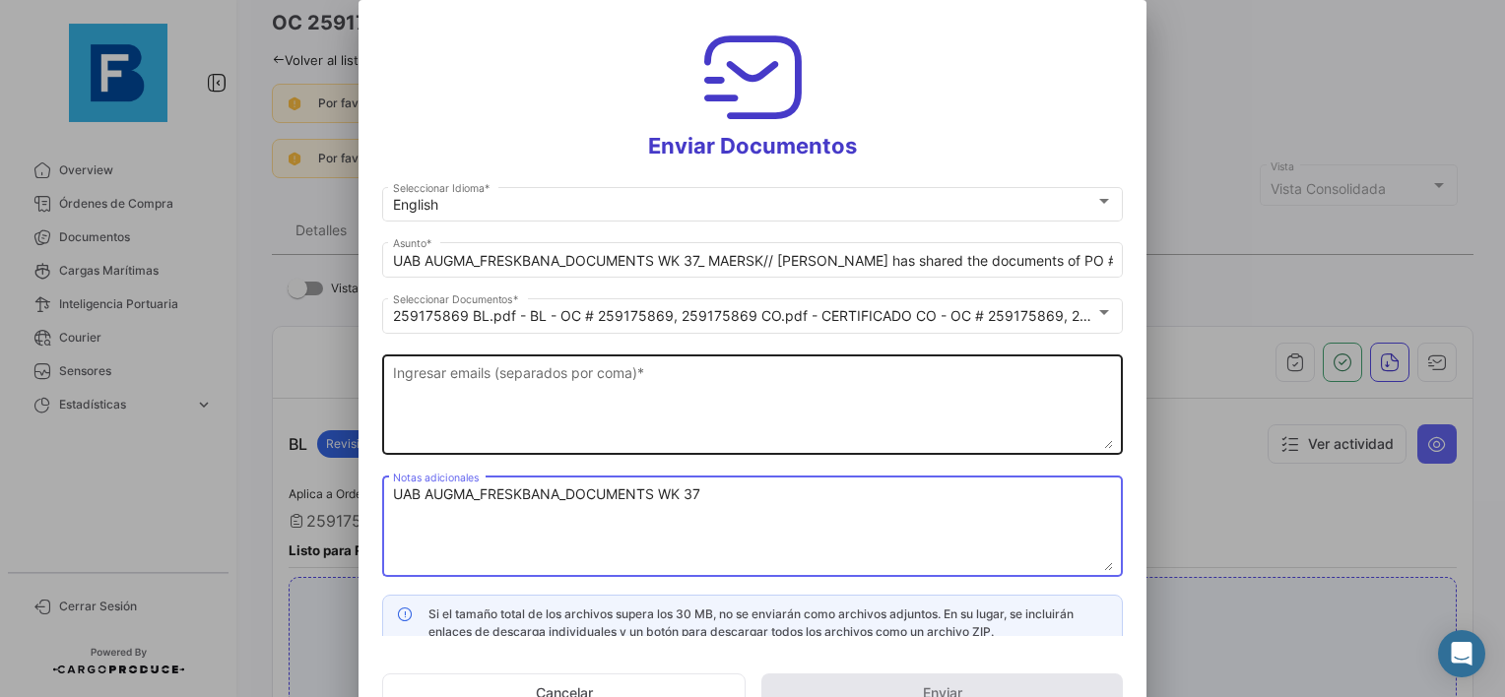
click at [520, 410] on textarea "Ingresar emails (separados por coma) *" at bounding box center [753, 405] width 720 height 87
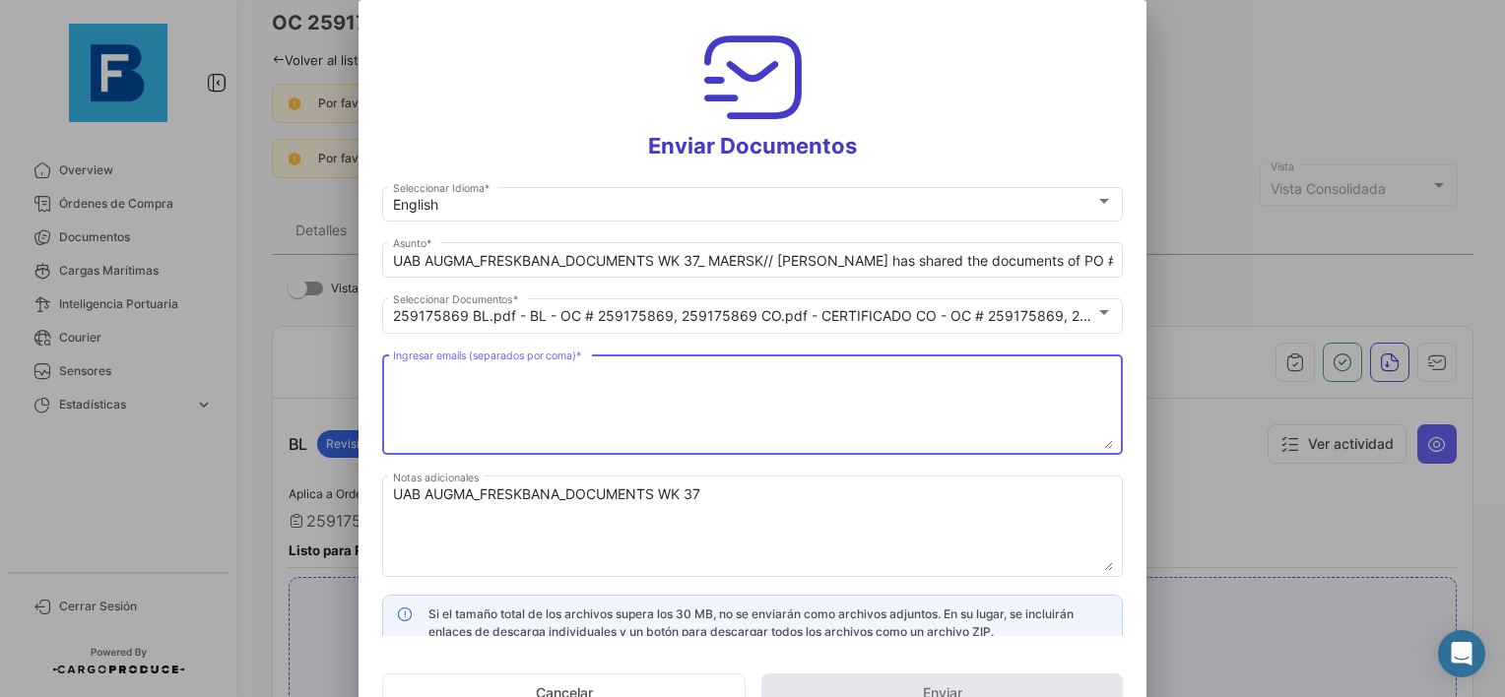
paste textarea "giedrius.baltrimas@augma.lt,m.cerna@freskbana.com,m.vasquez@freskbana.com,m.chi…"
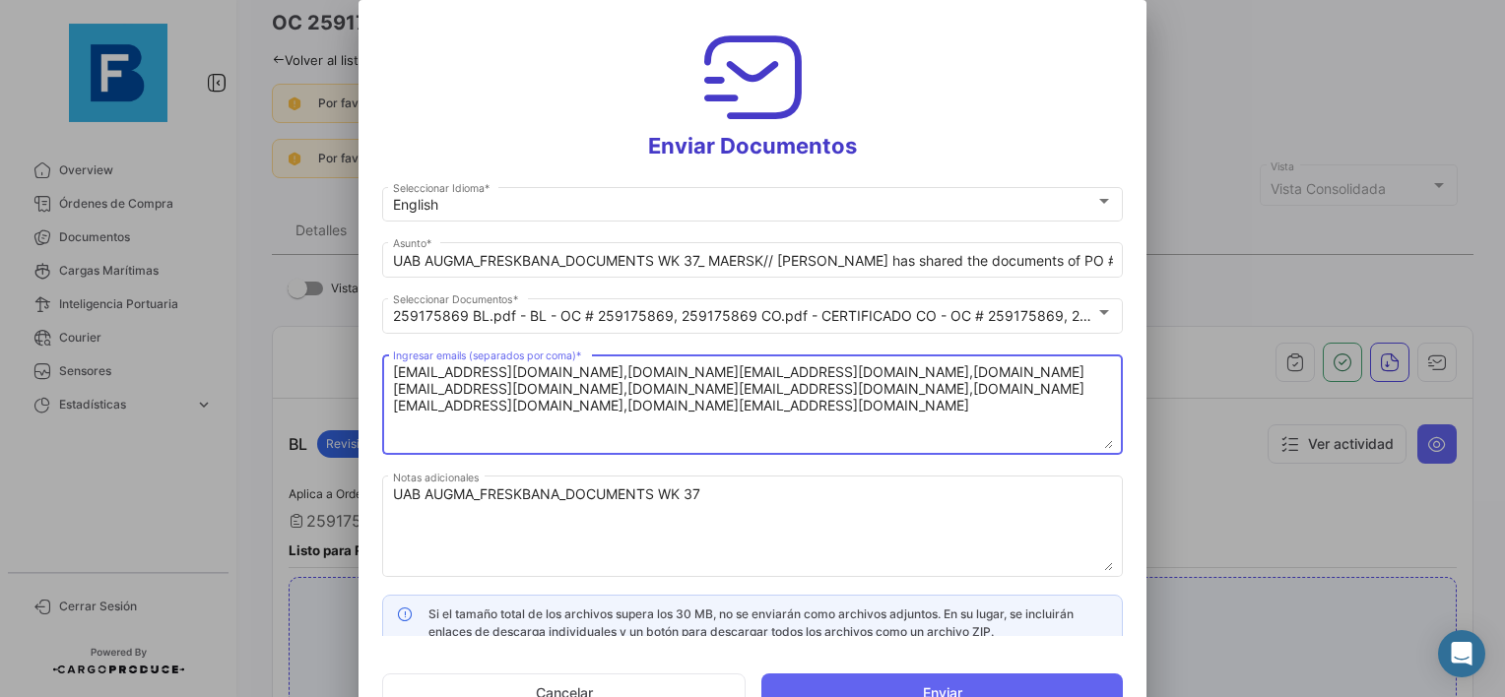
type textarea "giedrius.baltrimas@augma.lt,m.cerna@freskbana.com,m.vasquez@freskbana.com,m.chi…"
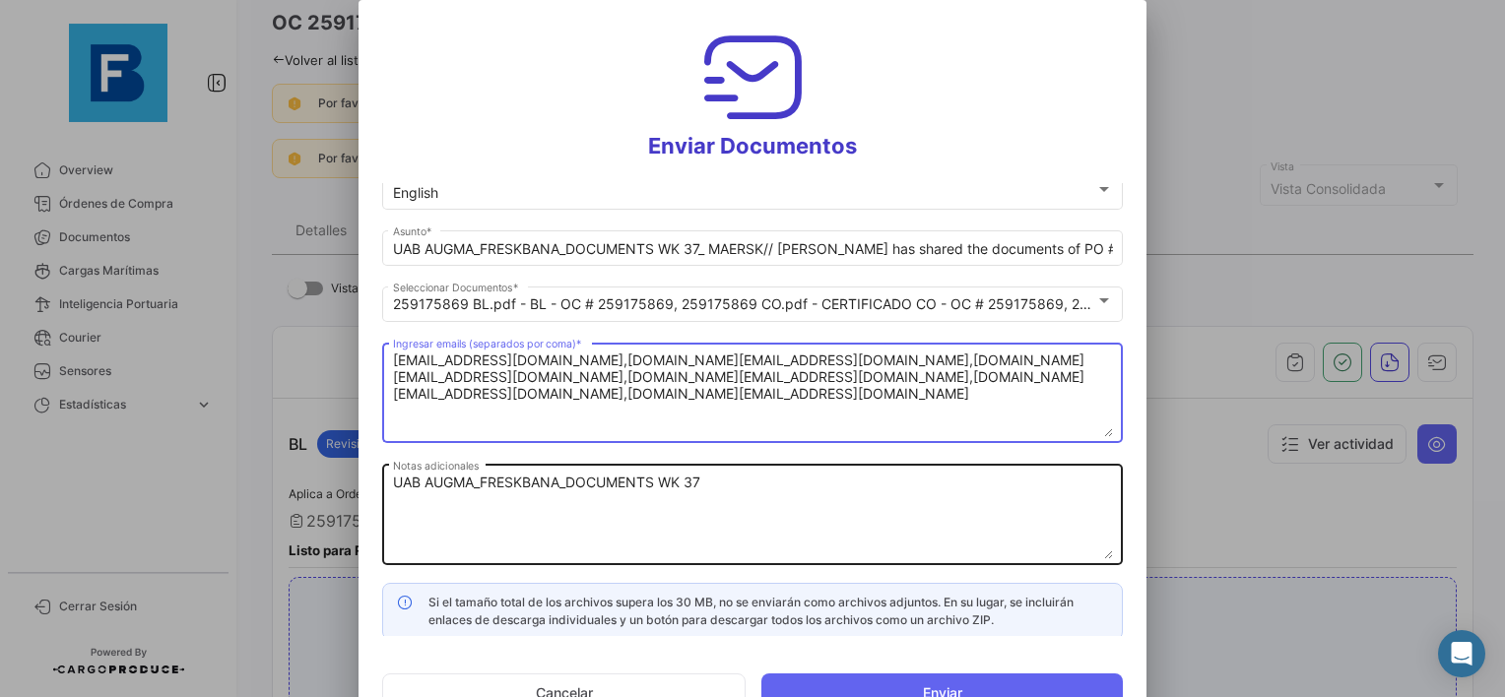
scroll to position [15, 0]
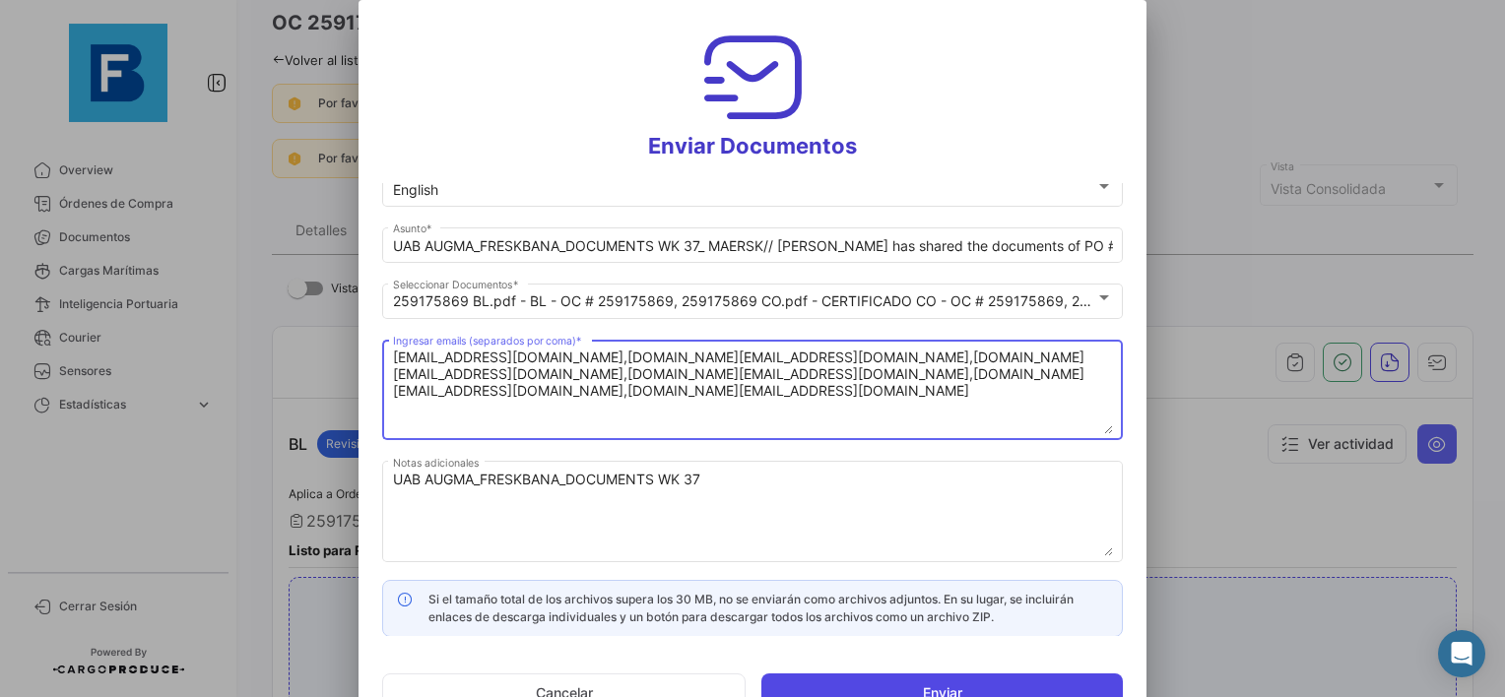
click at [916, 686] on button "Enviar" at bounding box center [941, 693] width 361 height 39
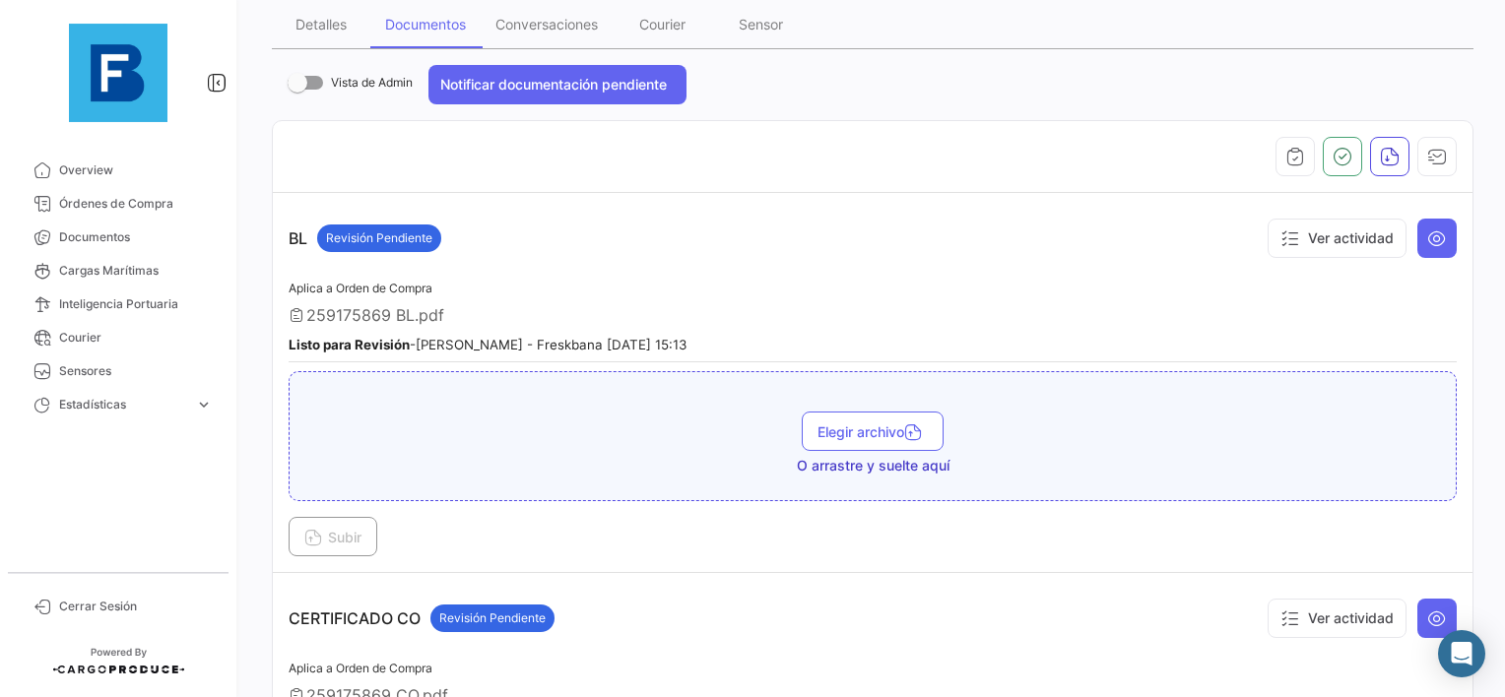
scroll to position [295, 0]
